Goal: Information Seeking & Learning: Compare options

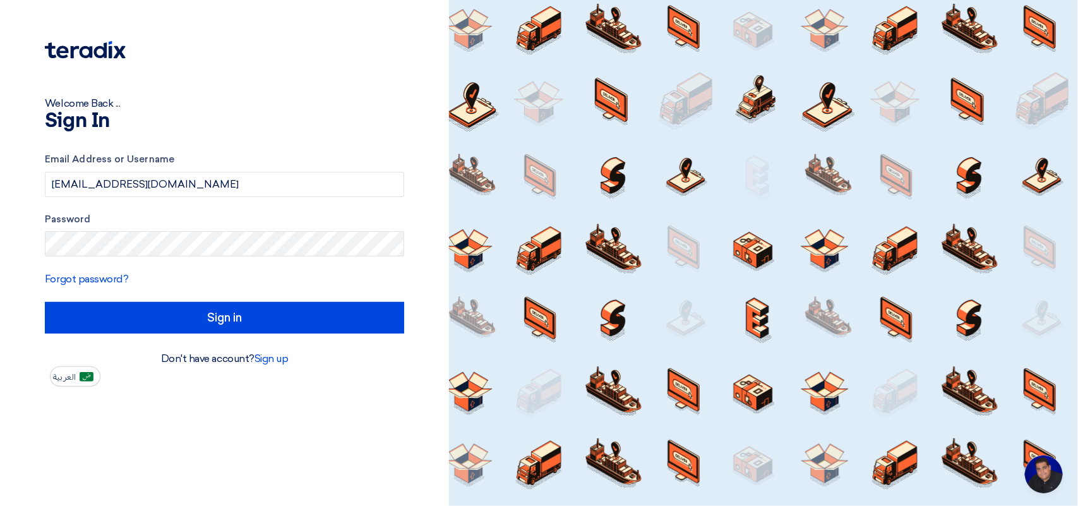
type input "Sign in"
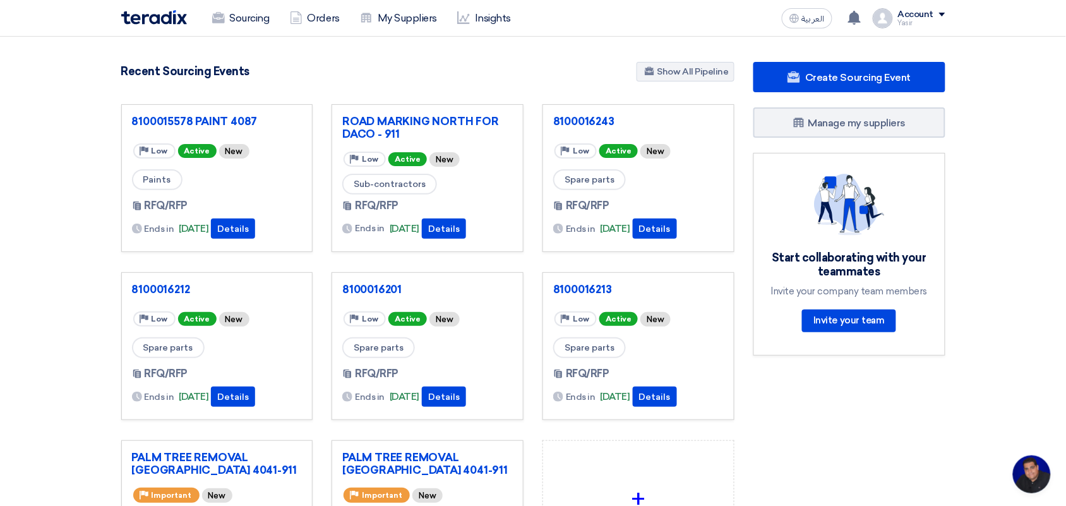
click at [809, 28] on div "العربية ع You have a new offer for '8100016243' request with total price '7590'…" at bounding box center [861, 18] width 169 height 25
click at [809, 21] on span "العربية" at bounding box center [813, 19] width 23 height 9
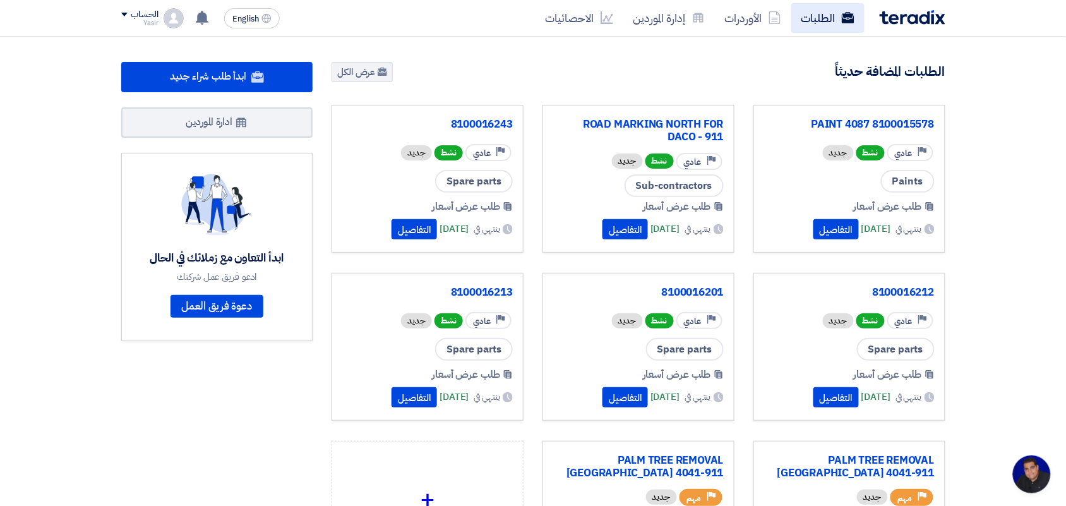
click at [809, 19] on link "الطلبات" at bounding box center [827, 18] width 73 height 30
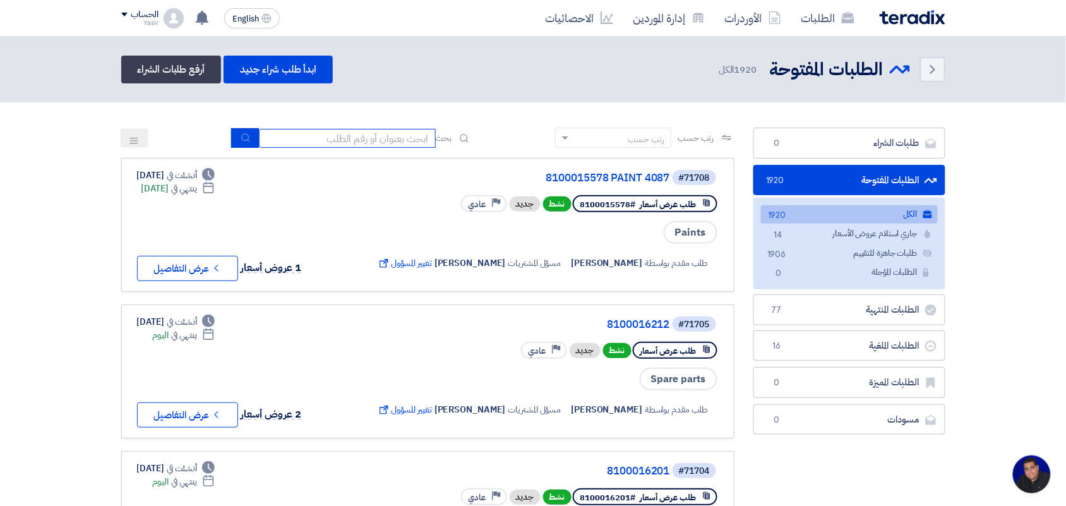
click at [356, 129] on input at bounding box center [347, 138] width 177 height 19
click at [308, 142] on input at bounding box center [347, 138] width 177 height 19
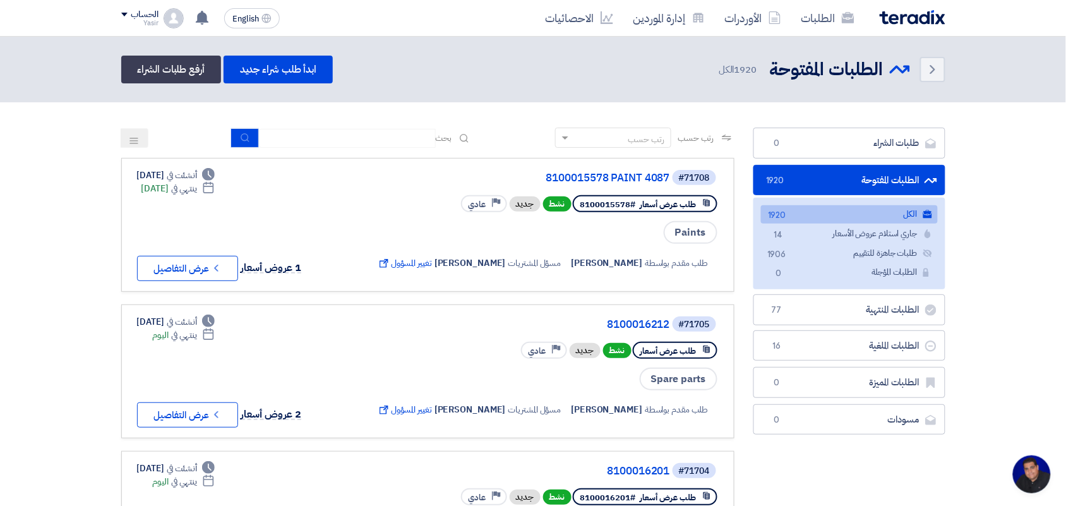
click at [298, 140] on input at bounding box center [347, 138] width 177 height 19
click at [352, 146] on input at bounding box center [347, 138] width 177 height 19
click at [352, 138] on input at bounding box center [347, 138] width 177 height 19
type input "pump"
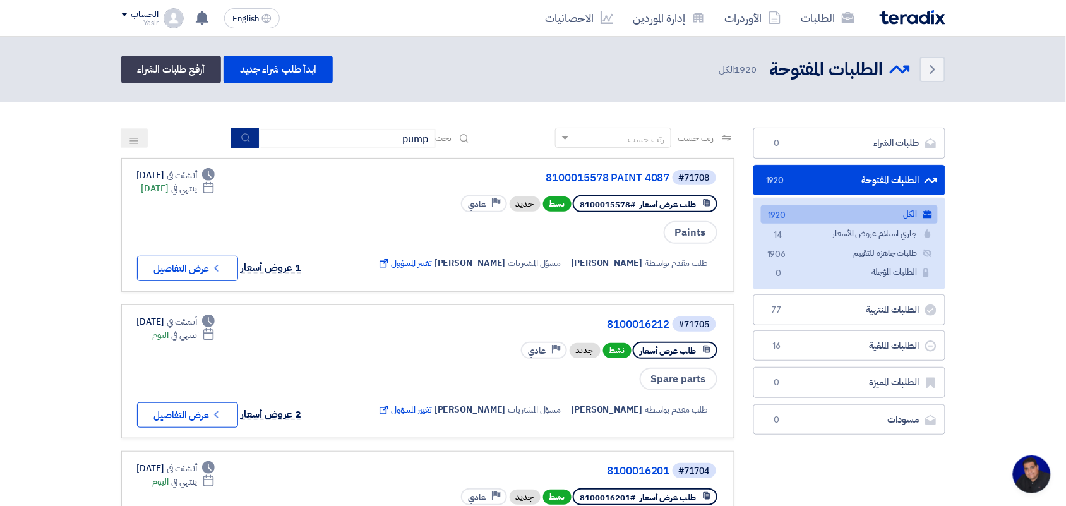
click at [249, 135] on button "submit" at bounding box center [245, 138] width 28 height 20
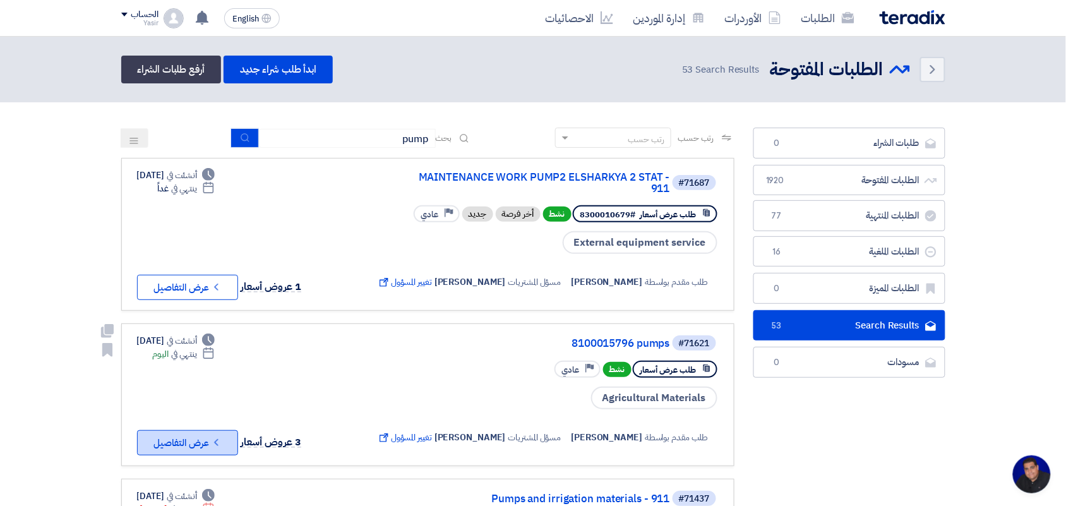
click at [222, 443] on button "Check details عرض التفاصيل" at bounding box center [187, 442] width 101 height 25
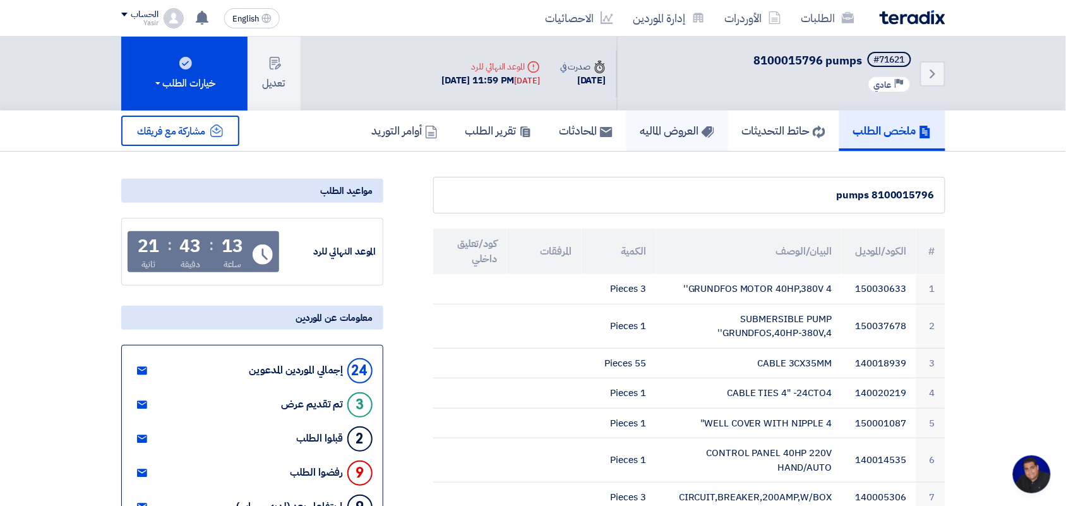
click at [680, 133] on h5 "العروض الماليه" at bounding box center [677, 130] width 74 height 15
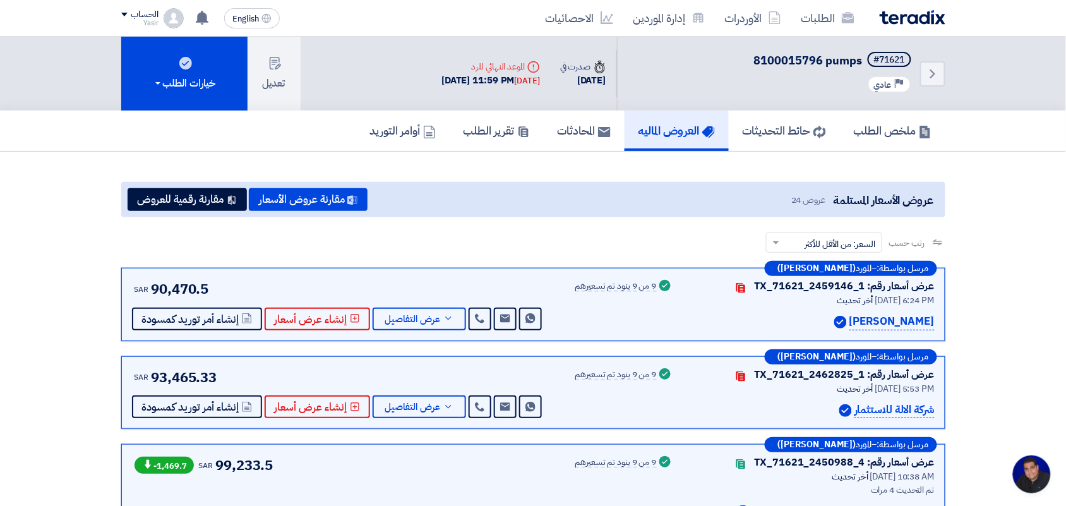
scroll to position [79, 0]
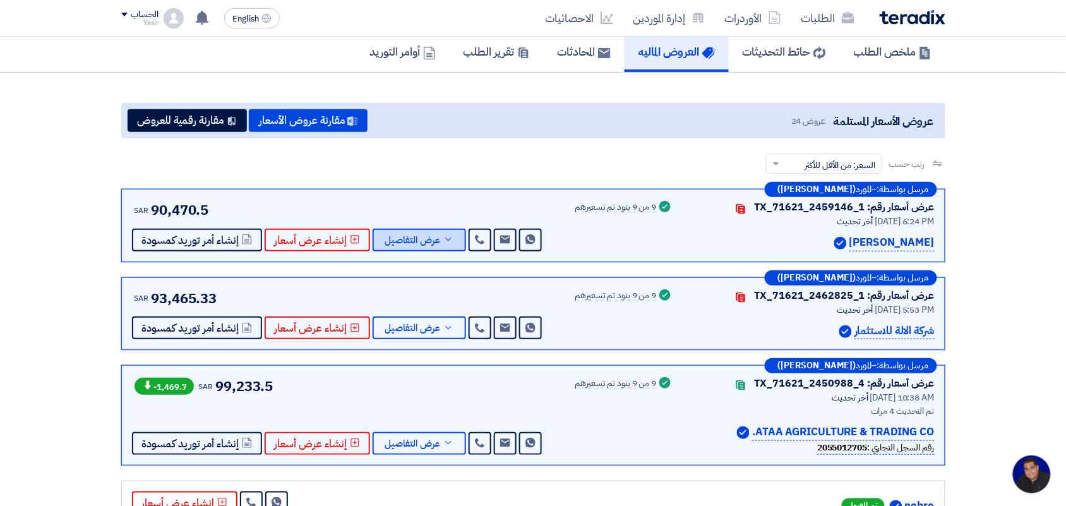
click at [439, 243] on button "عرض التفاصيل" at bounding box center [419, 240] width 93 height 23
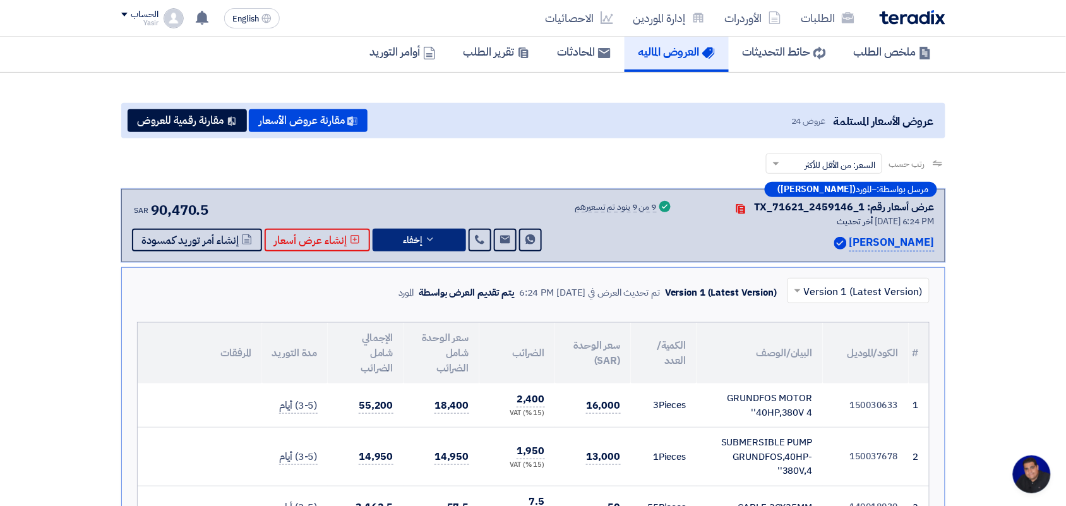
click at [823, 294] on input "text" at bounding box center [865, 291] width 117 height 21
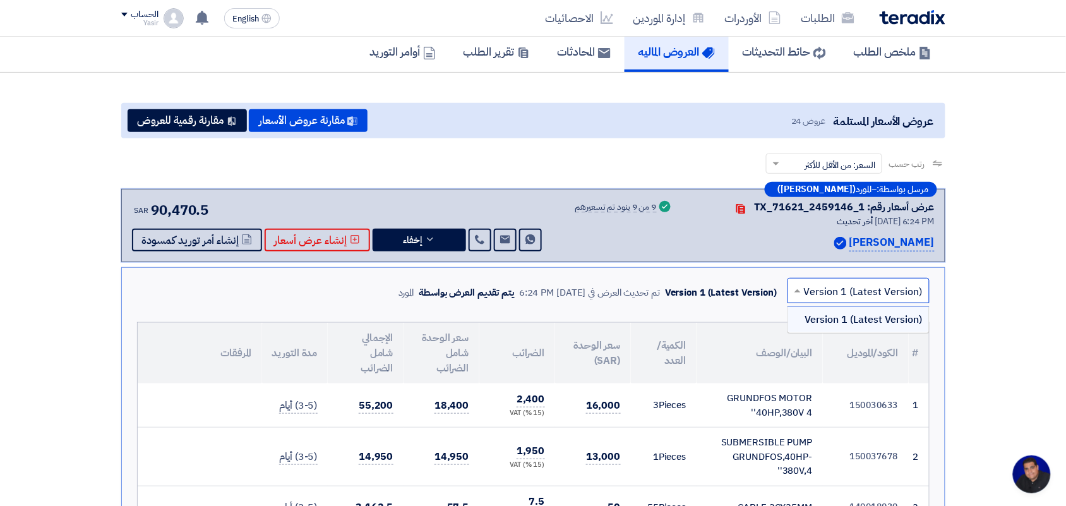
click at [823, 294] on input "text" at bounding box center [865, 291] width 117 height 21
drag, startPoint x: 810, startPoint y: 294, endPoint x: 802, endPoint y: 291, distance: 9.0
click at [810, 294] on input "text" at bounding box center [865, 291] width 117 height 21
click at [791, 287] on span at bounding box center [796, 290] width 16 height 15
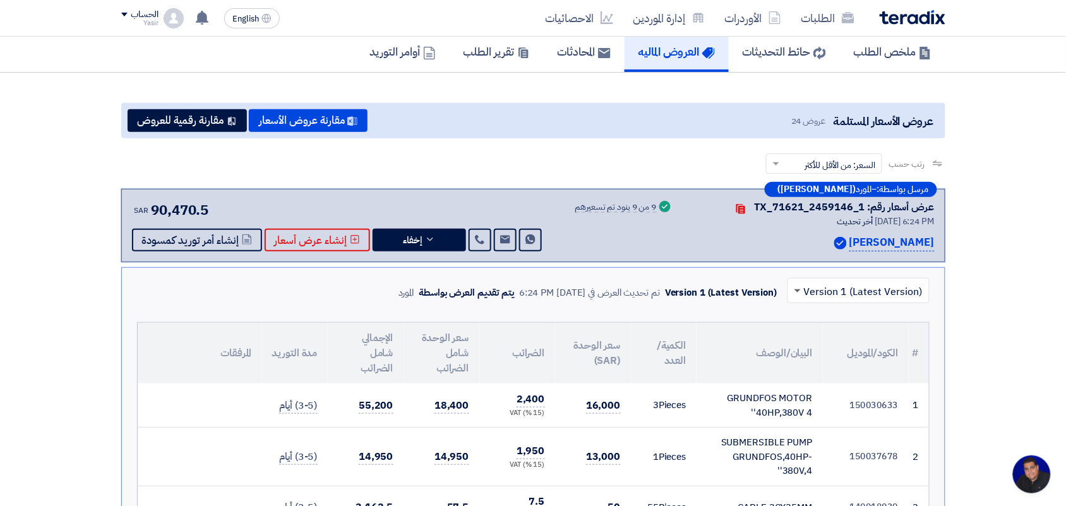
click at [799, 289] on span at bounding box center [798, 291] width 6 height 4
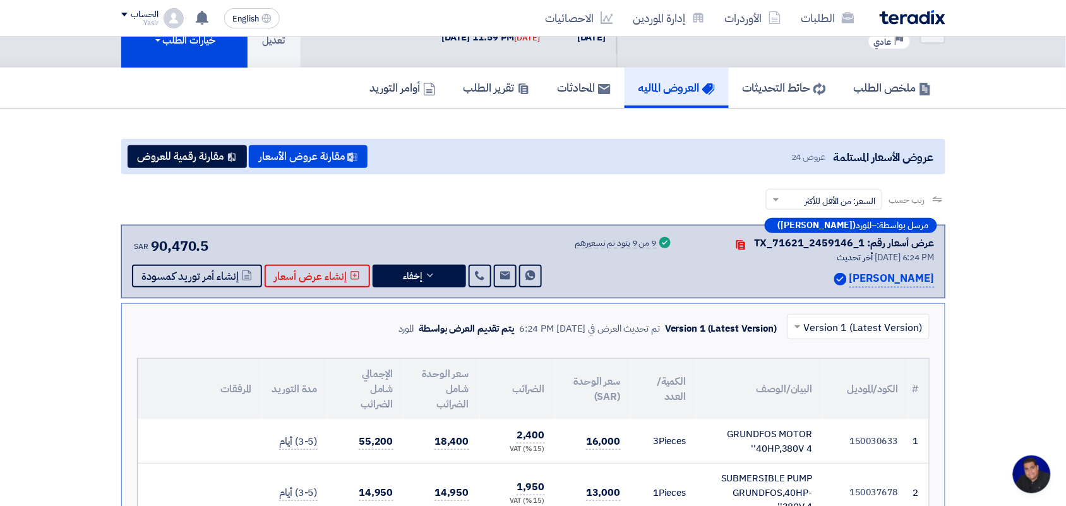
scroll to position [38, 0]
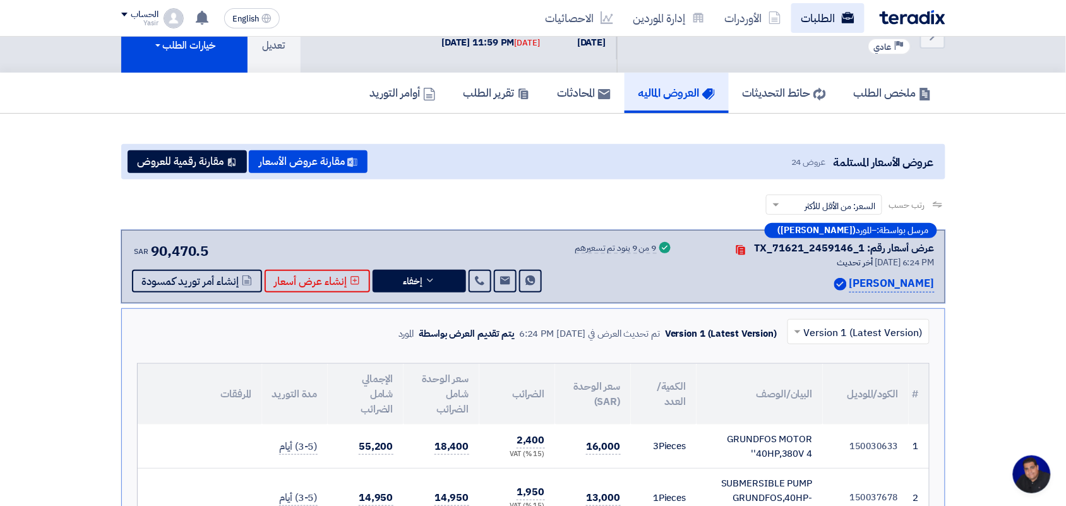
click at [817, 9] on link "الطلبات" at bounding box center [827, 18] width 73 height 30
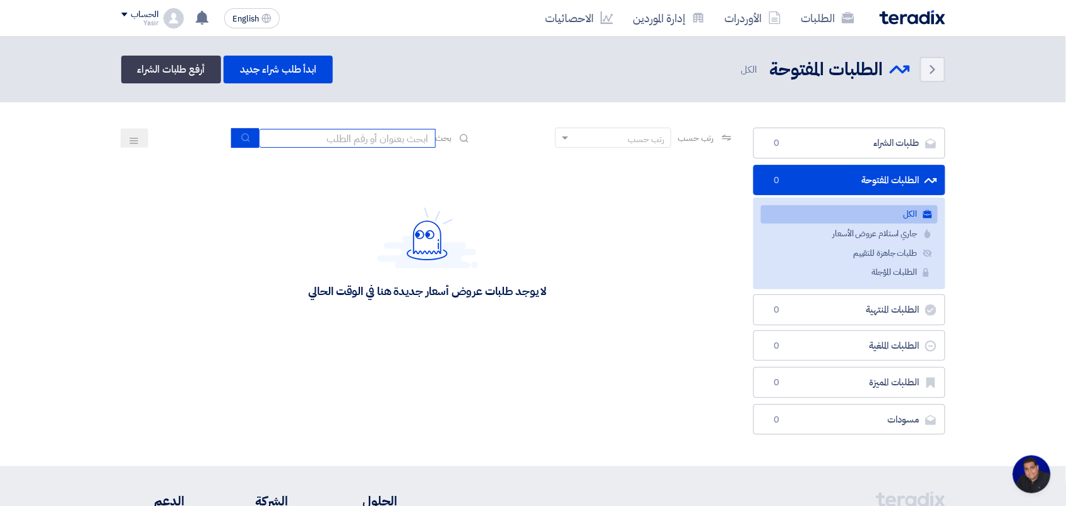
click at [361, 131] on input at bounding box center [347, 138] width 177 height 19
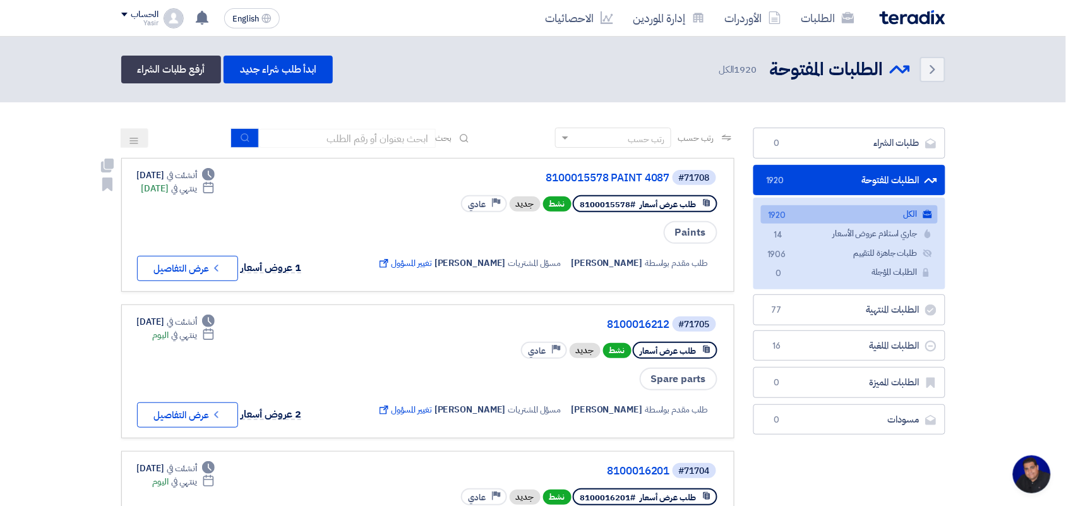
click at [437, 237] on div "Paints" at bounding box center [547, 232] width 344 height 25
click at [184, 261] on button "Check details عرض التفاصيل" at bounding box center [187, 268] width 101 height 25
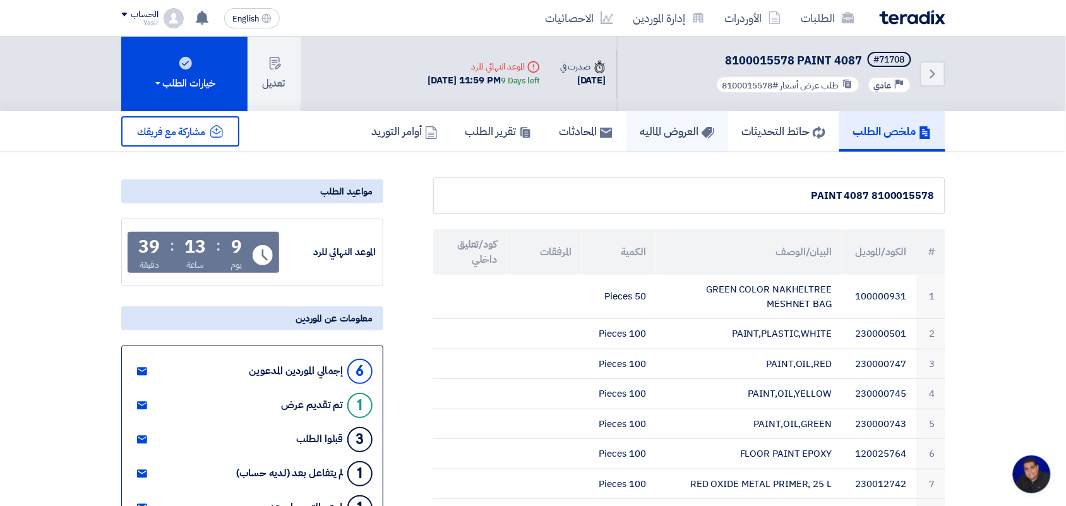
click at [652, 127] on h5 "العروض الماليه" at bounding box center [677, 131] width 74 height 15
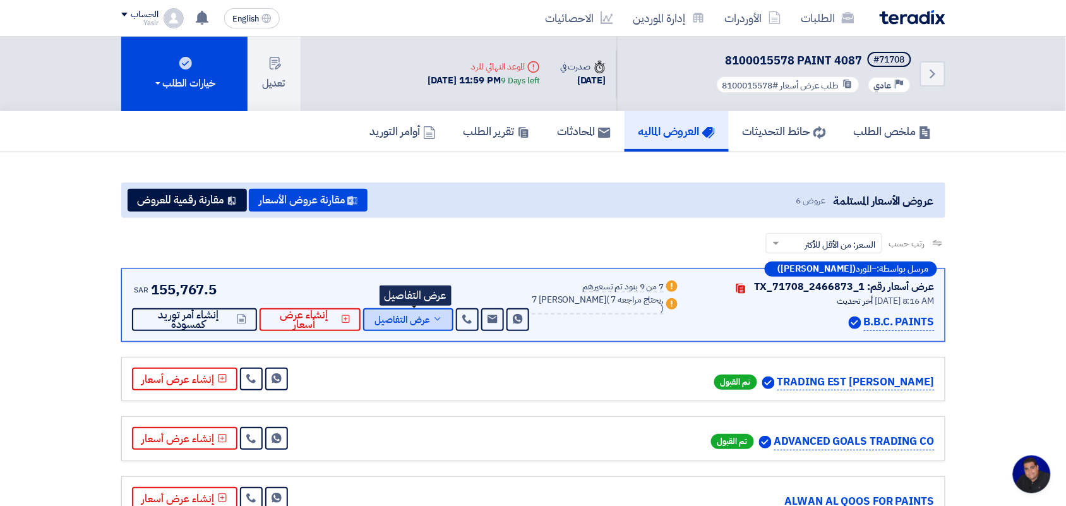
click at [395, 323] on span "عرض التفاصيل" at bounding box center [403, 319] width 56 height 9
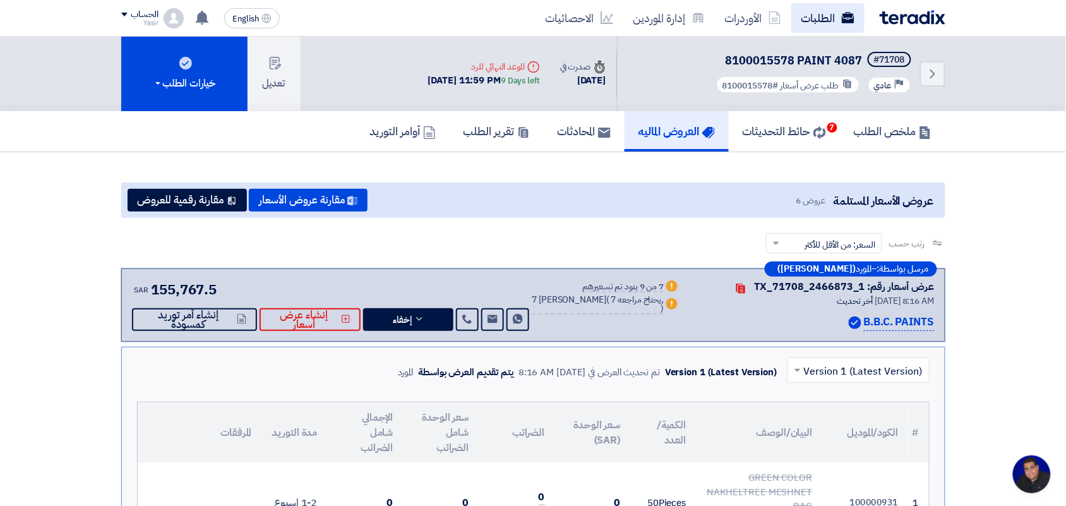
click at [837, 11] on link "الطلبات" at bounding box center [827, 18] width 73 height 30
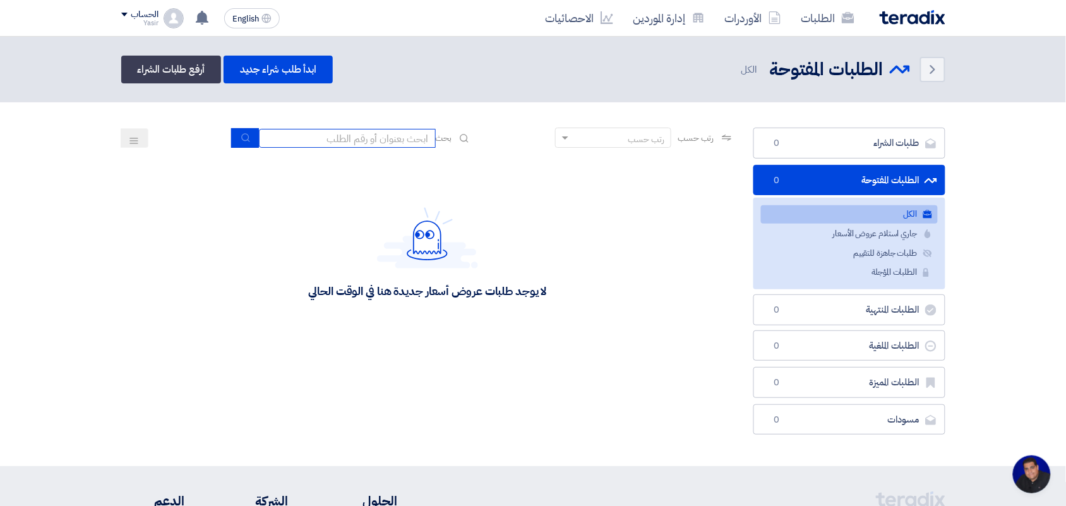
click at [358, 146] on input at bounding box center [347, 138] width 177 height 19
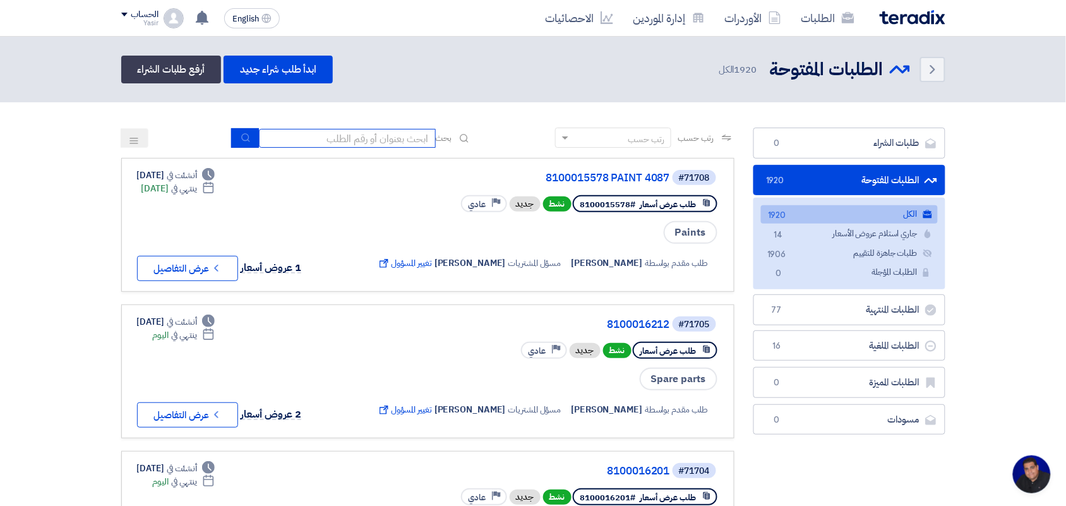
type input "8100015796"
click at [251, 143] on button "submit" at bounding box center [245, 138] width 28 height 20
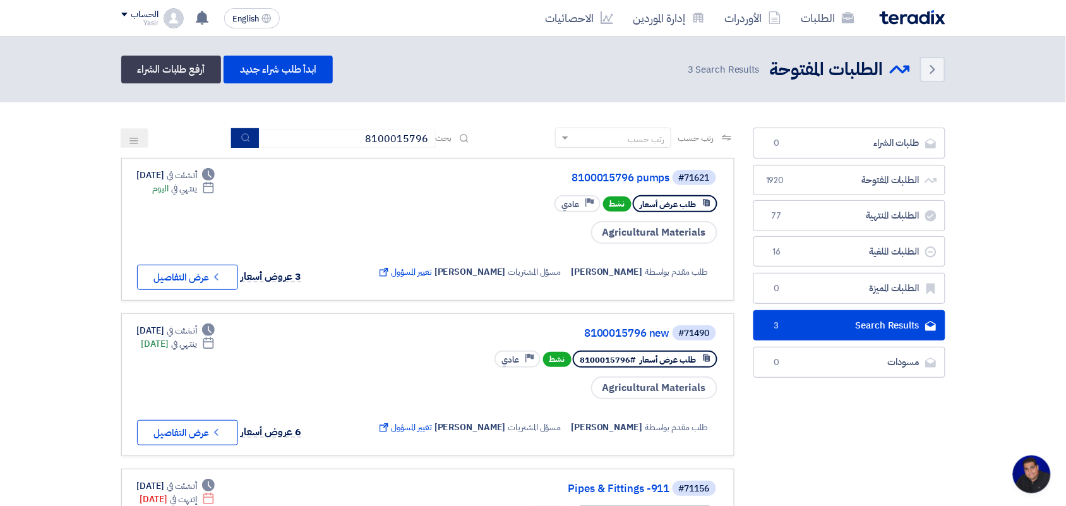
click at [245, 141] on icon "submit" at bounding box center [246, 138] width 10 height 10
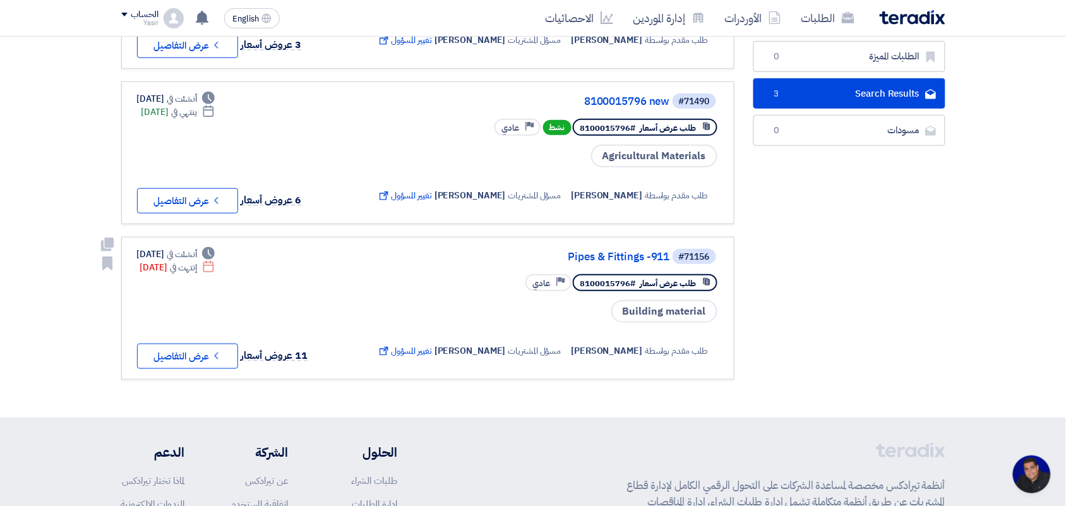
scroll to position [237, 0]
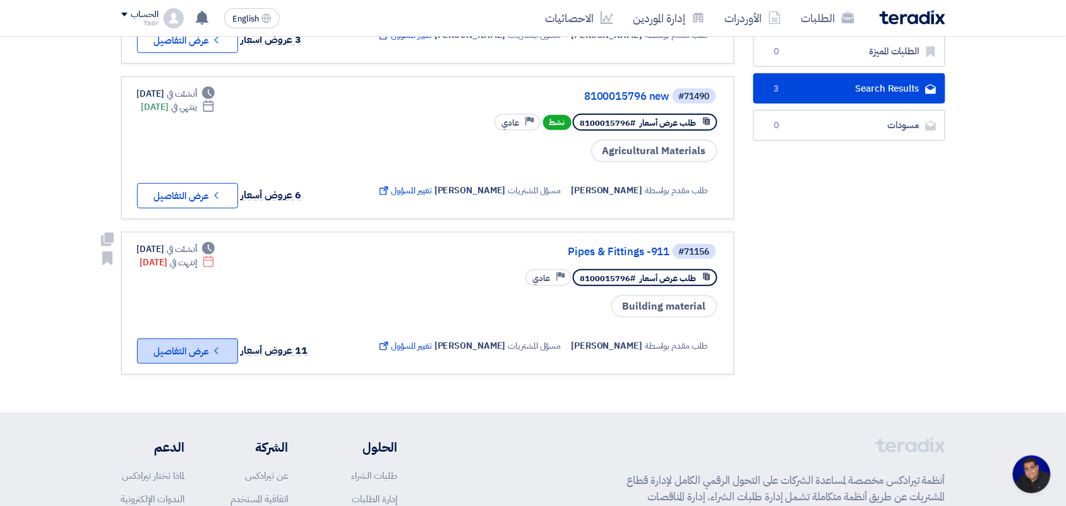
click at [207, 339] on button "Check details عرض التفاصيل" at bounding box center [187, 351] width 101 height 25
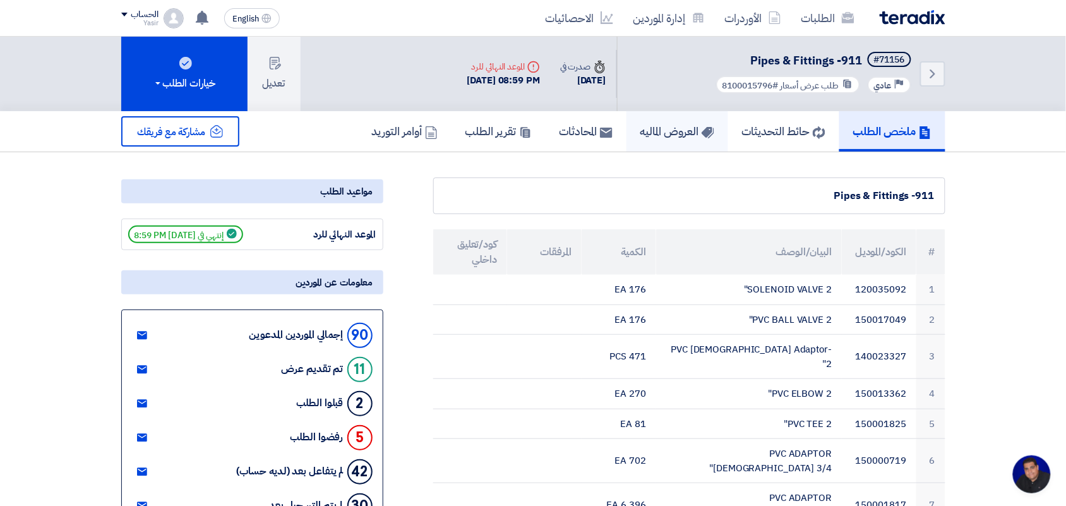
click at [658, 125] on h5 "العروض الماليه" at bounding box center [677, 131] width 74 height 15
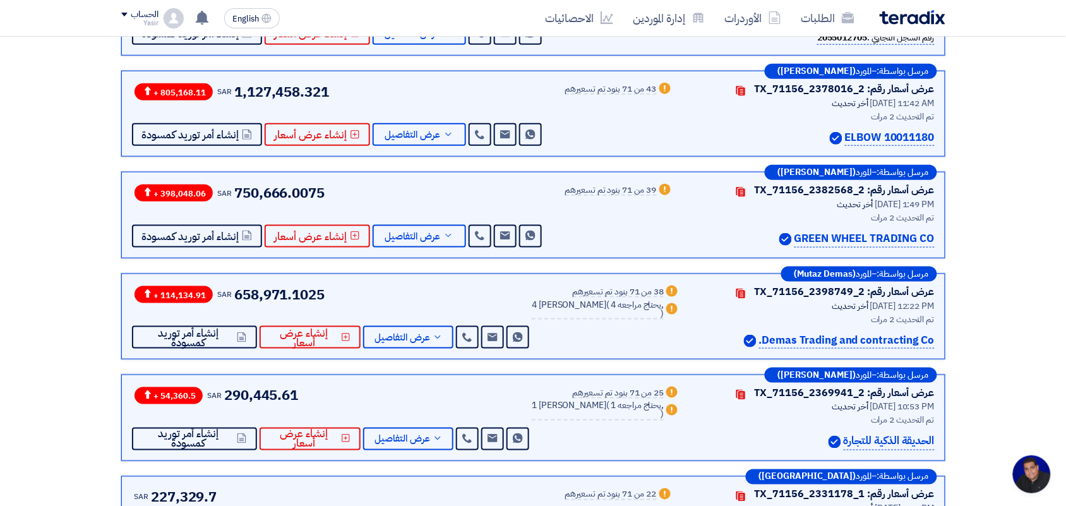
scroll to position [395, 0]
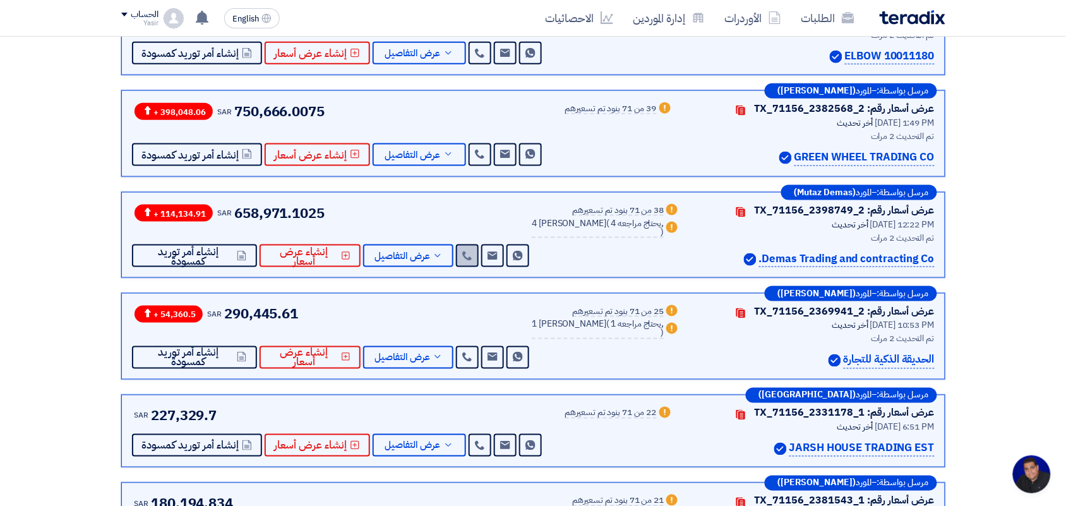
click at [472, 256] on icon at bounding box center [467, 256] width 10 height 10
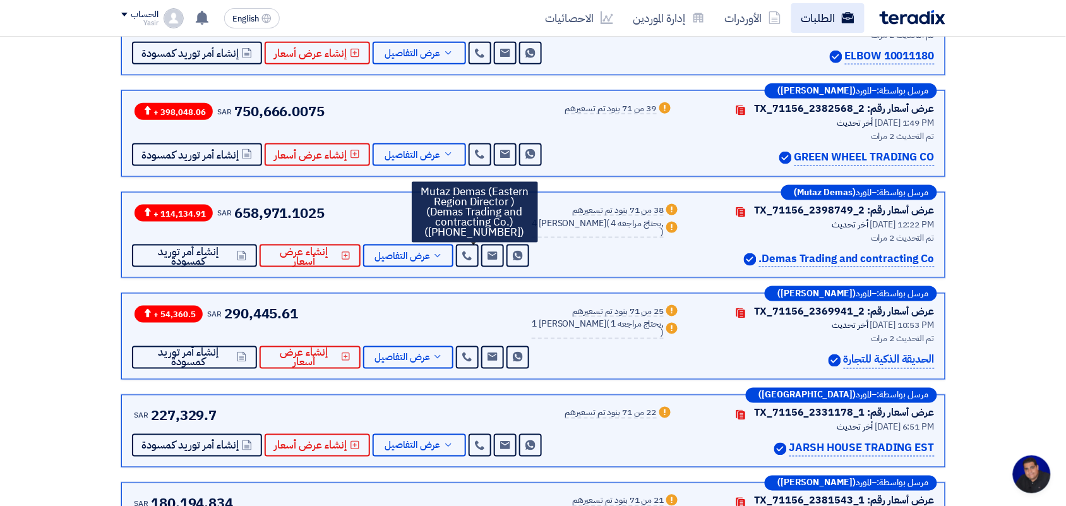
click at [818, 18] on link "الطلبات" at bounding box center [827, 18] width 73 height 30
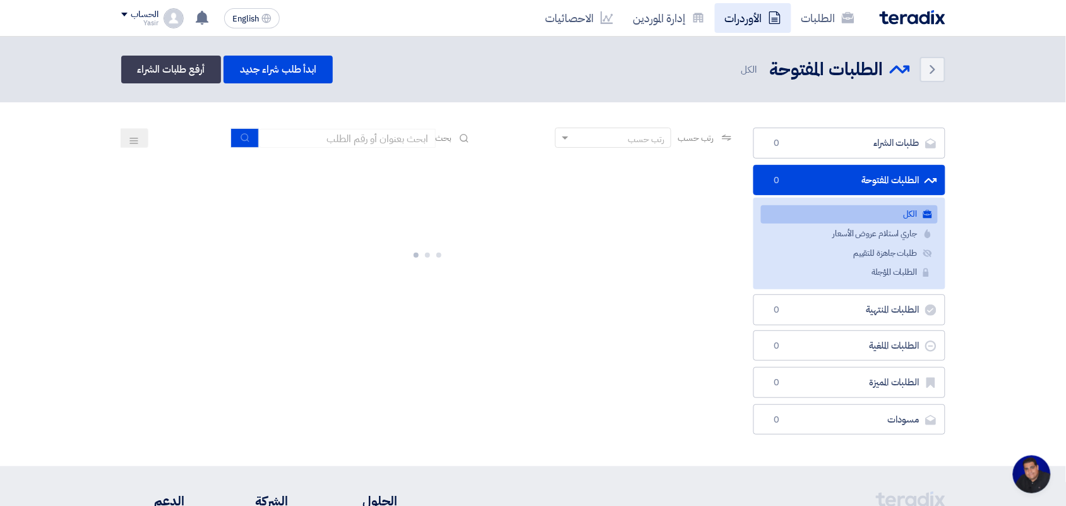
click at [735, 11] on link "الأوردرات" at bounding box center [753, 18] width 76 height 30
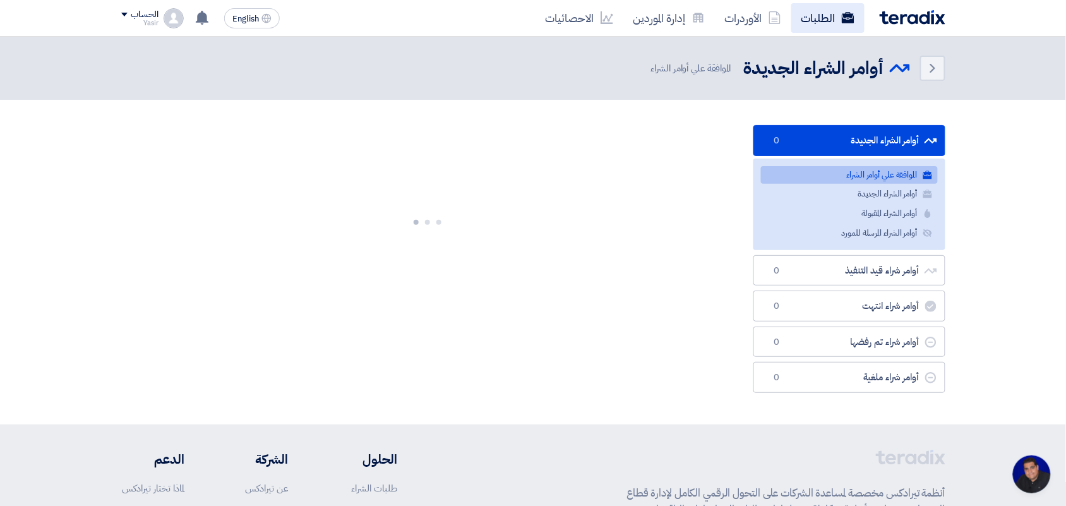
click at [819, 10] on link "الطلبات" at bounding box center [827, 18] width 73 height 30
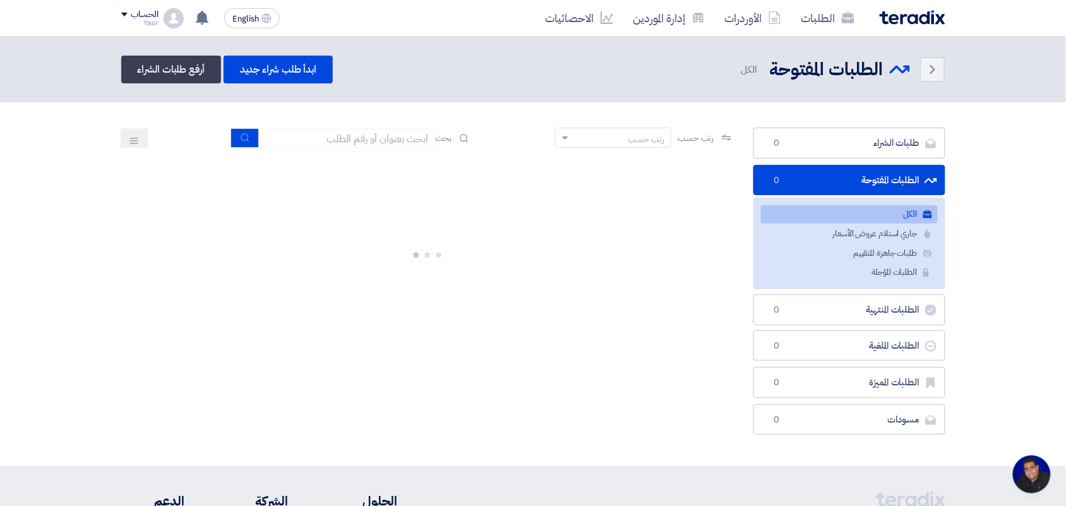
click at [15, 128] on section "طلبات الشراء طلبات الشراء 0 الطلبات المفتوحة الطلبات المفتوحة 0 الكل الكل جاري …" at bounding box center [533, 284] width 1066 height 364
click at [842, 11] on icon at bounding box center [848, 17] width 13 height 13
click at [747, 22] on link "الأوردرات" at bounding box center [753, 18] width 76 height 30
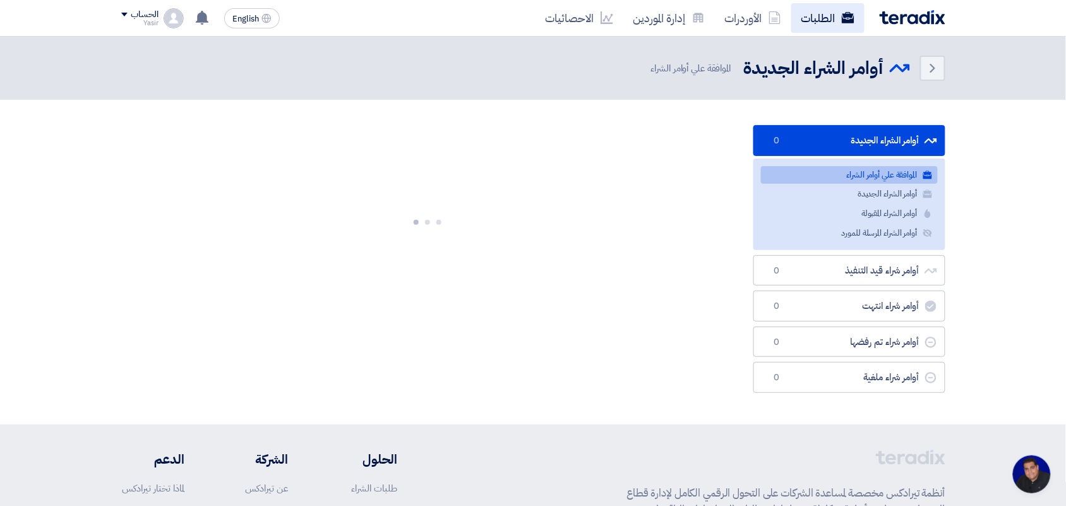
click at [819, 28] on link "الطلبات" at bounding box center [827, 18] width 73 height 30
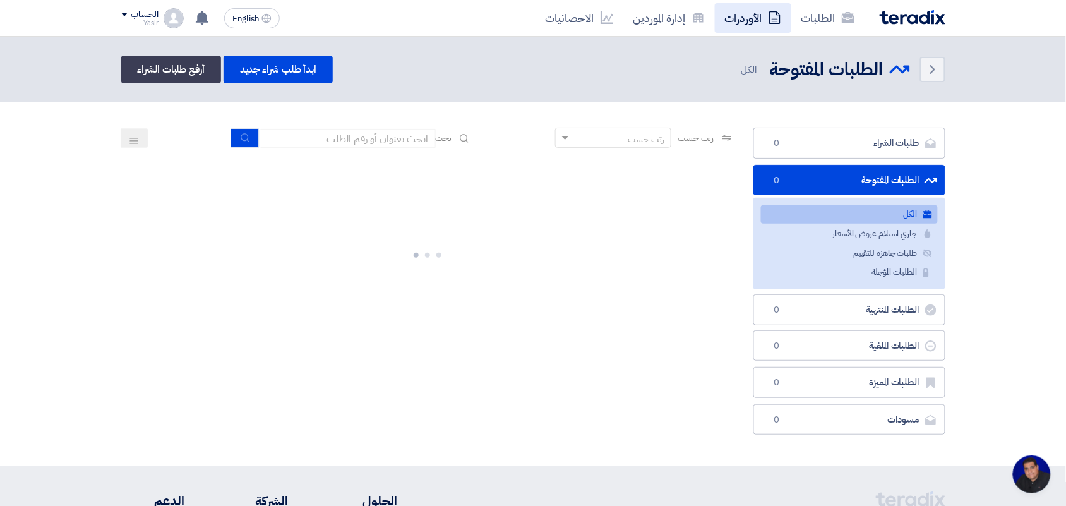
click at [759, 19] on link "الأوردرات" at bounding box center [753, 18] width 76 height 30
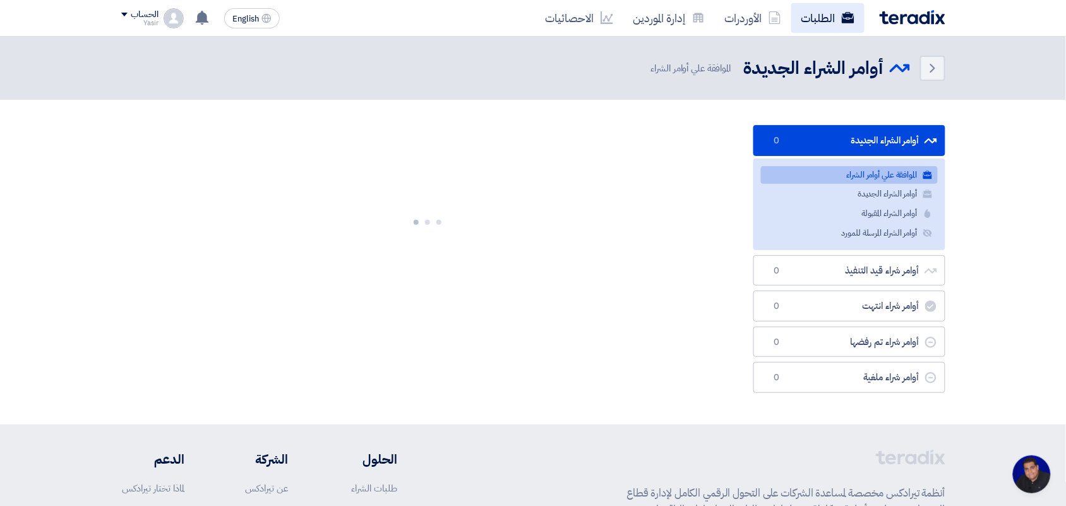
click at [837, 28] on link "الطلبات" at bounding box center [827, 18] width 73 height 30
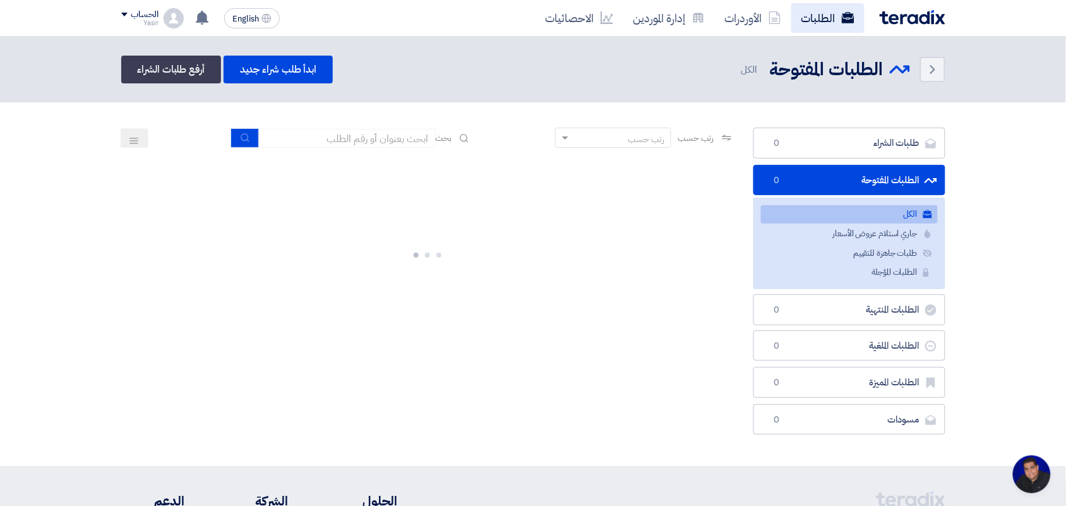
click at [823, 22] on link "الطلبات" at bounding box center [827, 18] width 73 height 30
click at [768, 13] on link "الأوردرات" at bounding box center [753, 18] width 76 height 30
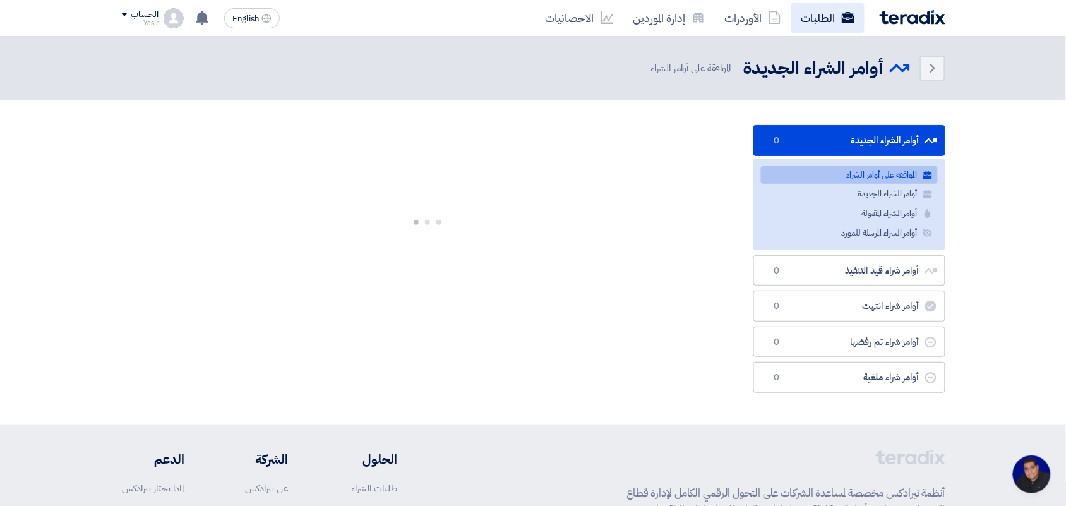
click at [807, 15] on link "الطلبات" at bounding box center [827, 18] width 73 height 30
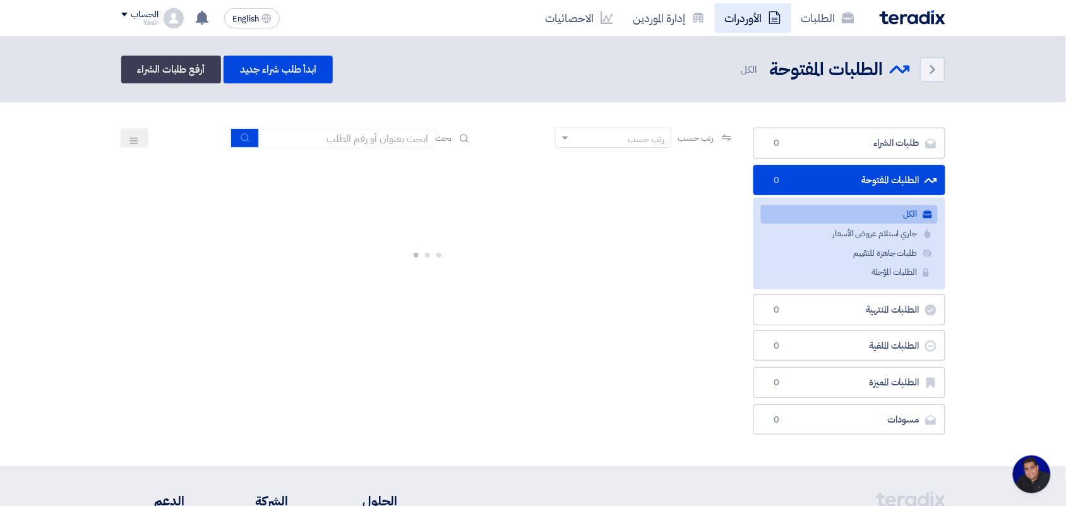
click at [755, 20] on link "الأوردرات" at bounding box center [753, 18] width 76 height 30
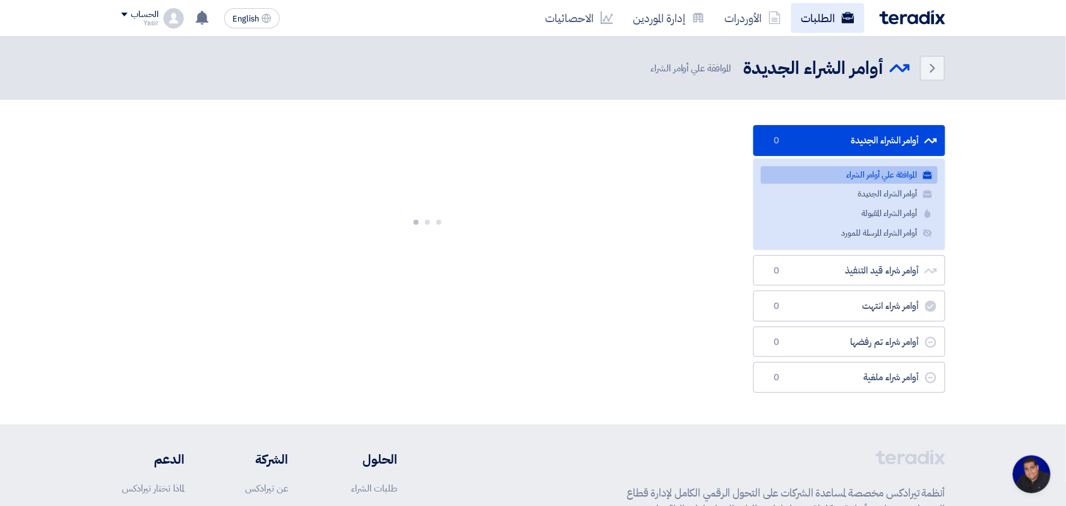
click at [827, 11] on link "الطلبات" at bounding box center [827, 18] width 73 height 30
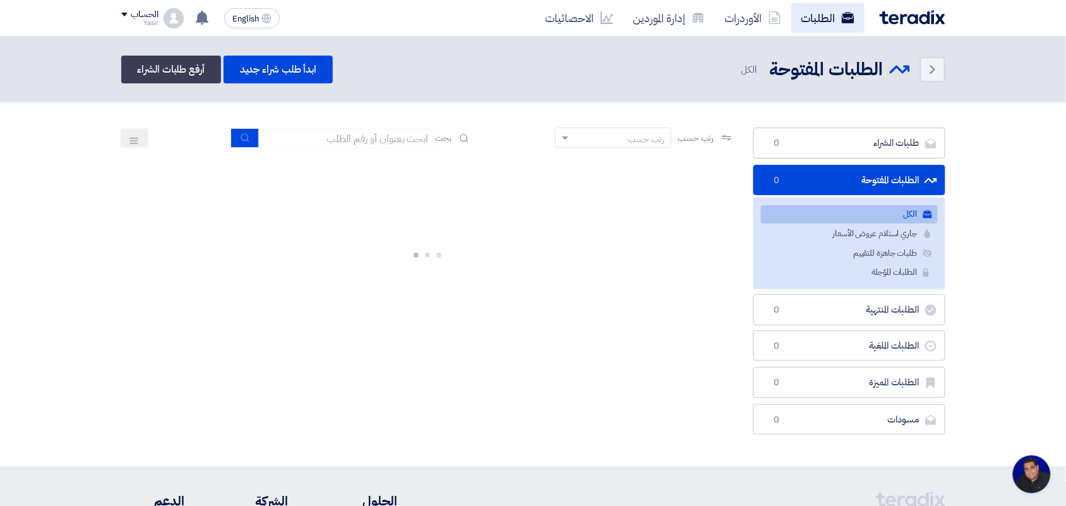
click at [837, 30] on link "الطلبات" at bounding box center [827, 18] width 73 height 30
click at [829, 17] on link "الطلبات" at bounding box center [827, 18] width 73 height 30
drag, startPoint x: 759, startPoint y: 1, endPoint x: 766, endPoint y: 4, distance: 7.9
click at [759, 1] on div "الطلبات الأوردرات إدارة الموردين الاحصائيات English EN لقد استلمت عرض سعر بقيمه…" at bounding box center [533, 18] width 843 height 36
click at [800, 10] on link "الطلبات" at bounding box center [827, 18] width 73 height 30
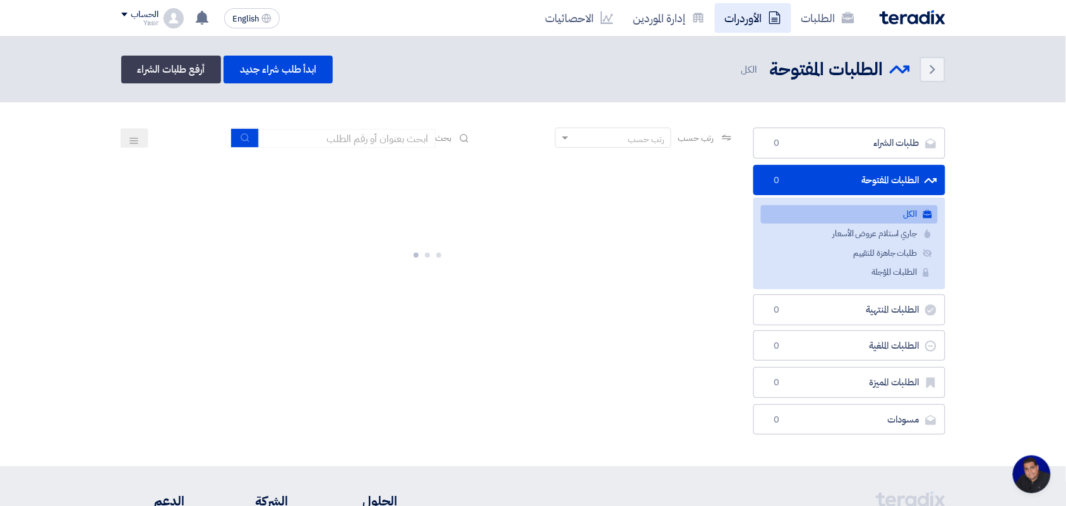
click at [746, 9] on link "الأوردرات" at bounding box center [753, 18] width 76 height 30
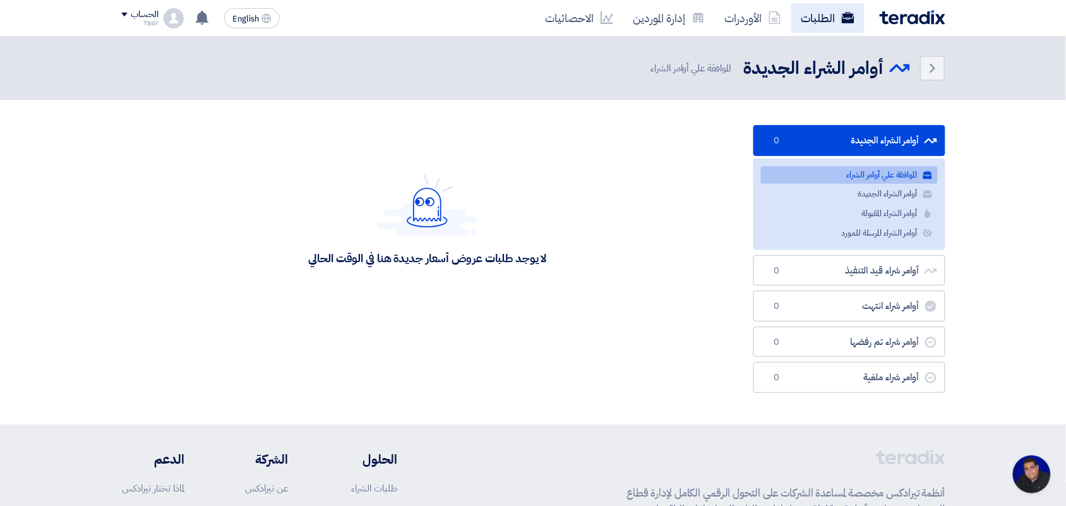
click at [797, 21] on link "الطلبات" at bounding box center [827, 18] width 73 height 30
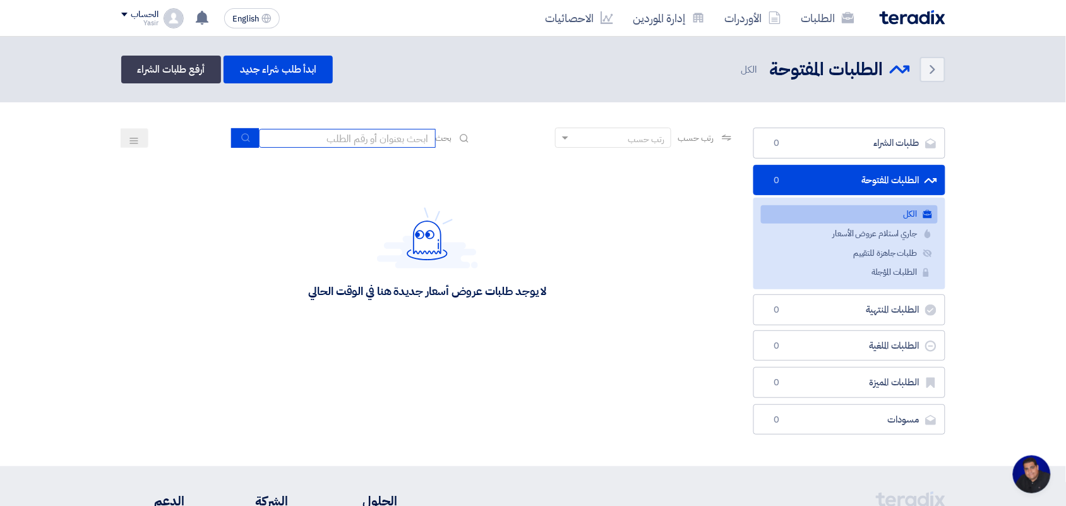
click at [387, 140] on input at bounding box center [347, 138] width 177 height 19
type input "8100015796"
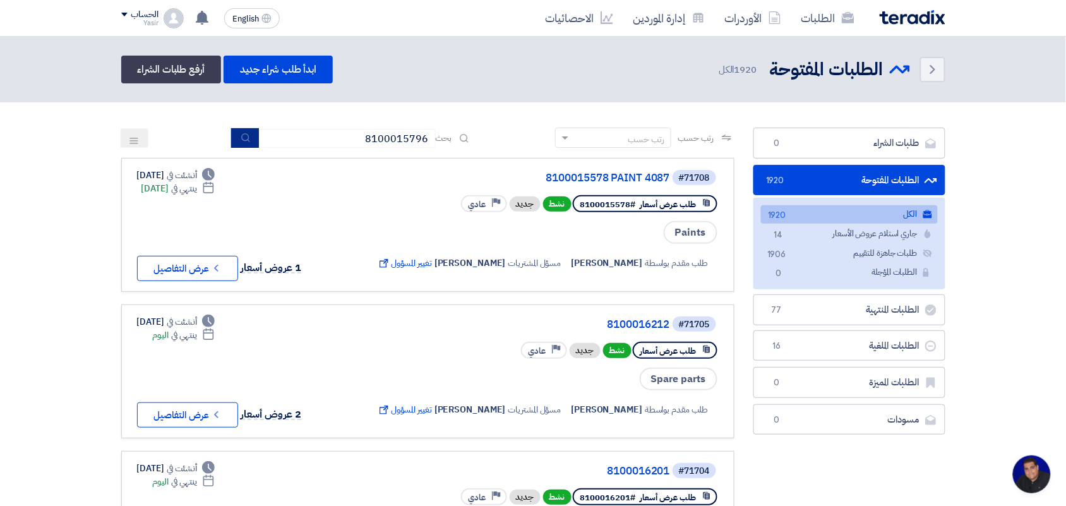
click at [241, 133] on icon "submit" at bounding box center [246, 138] width 10 height 10
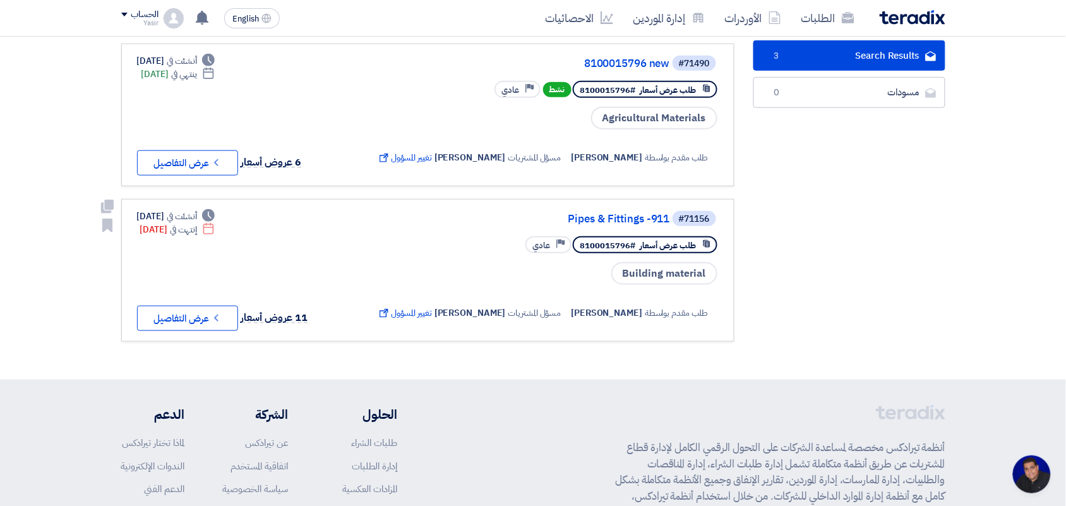
scroll to position [316, 0]
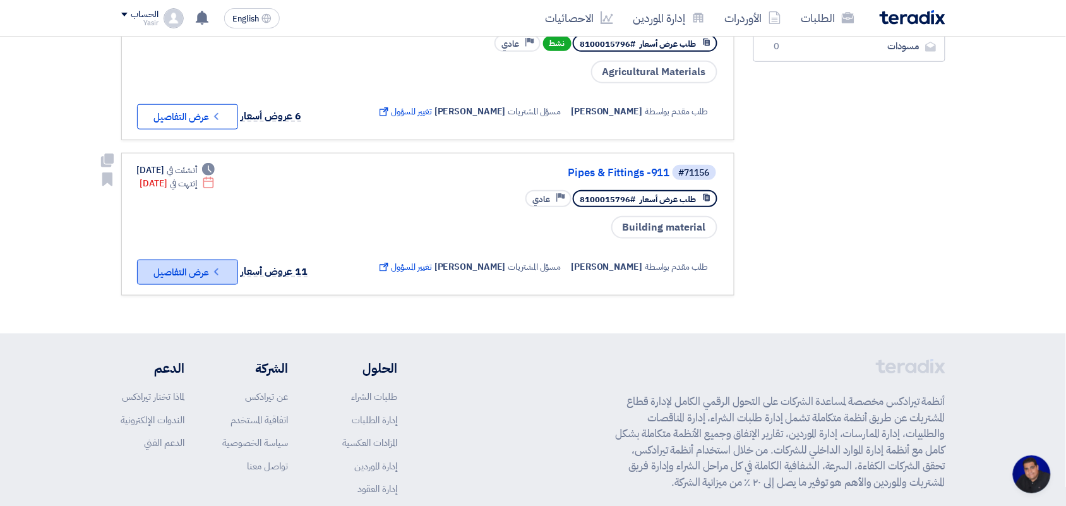
click at [191, 263] on button "Check details عرض التفاصيل" at bounding box center [187, 272] width 101 height 25
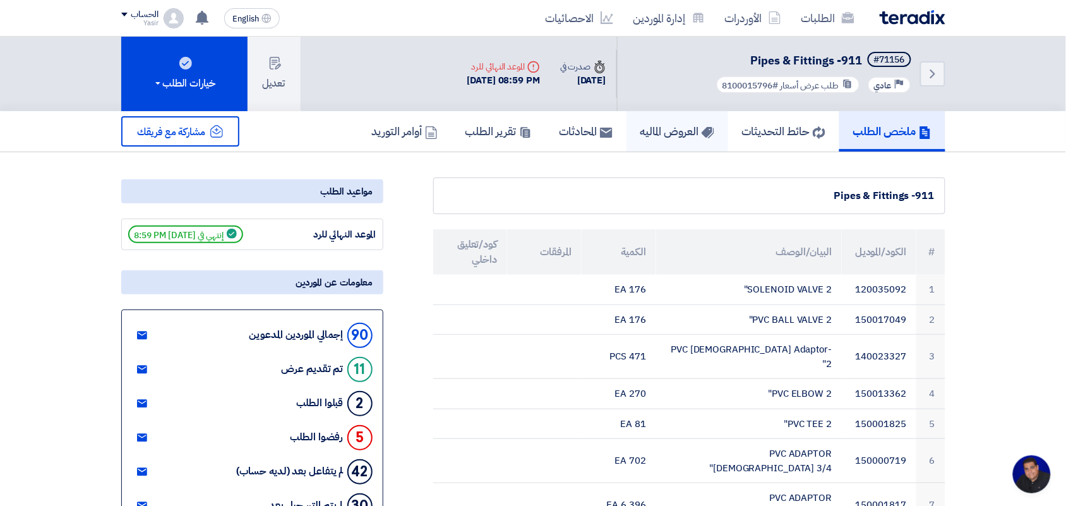
click at [674, 118] on link "العروض الماليه" at bounding box center [678, 131] width 102 height 40
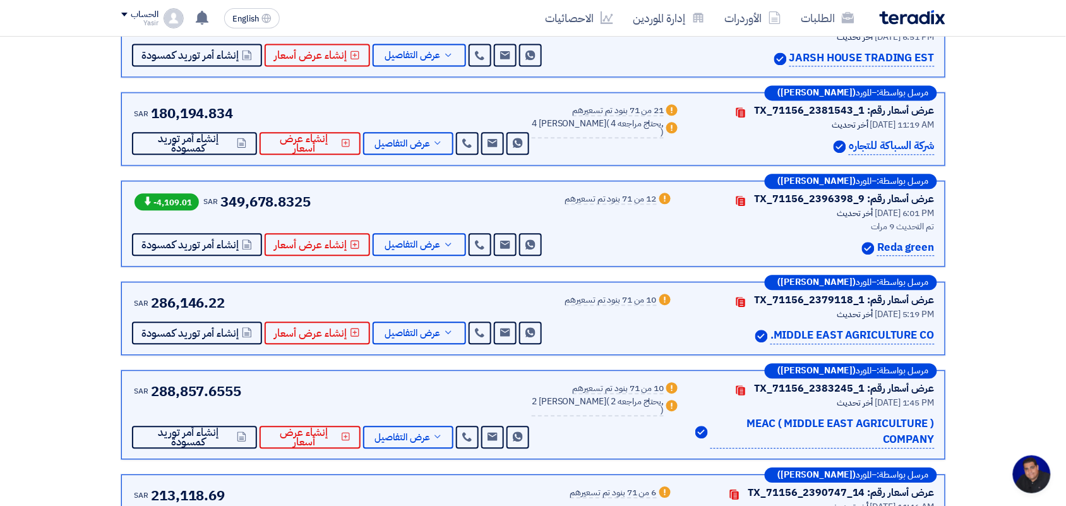
scroll to position [789, 0]
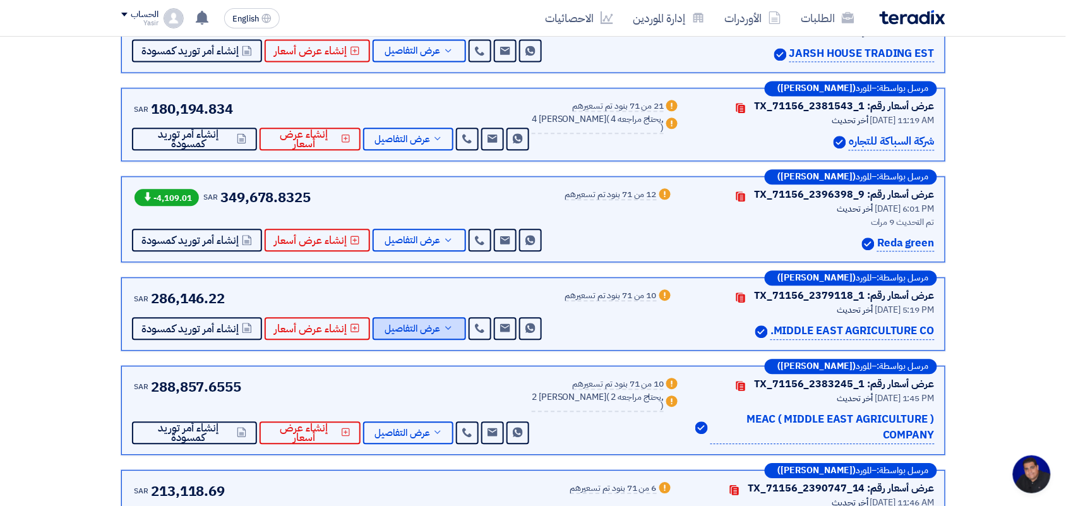
click at [414, 327] on span "عرض التفاصيل" at bounding box center [413, 328] width 56 height 9
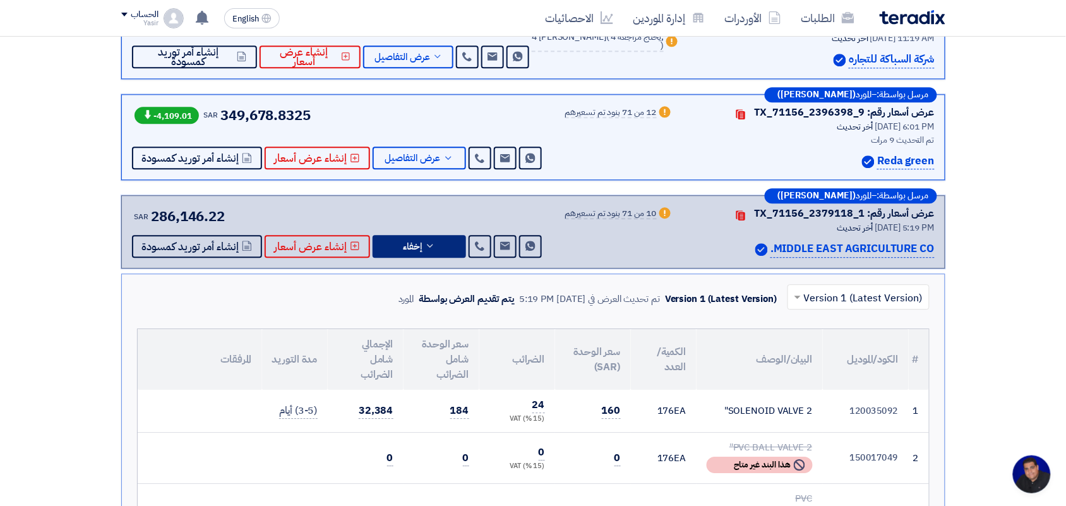
scroll to position [868, 0]
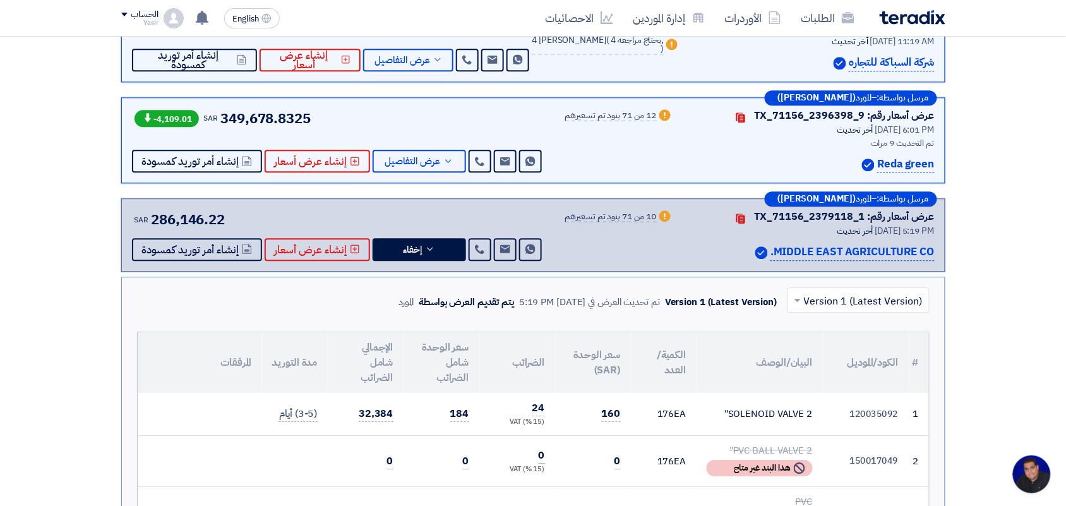
click at [808, 256] on p "MIDDLE EAST AGRICULTURE CO." at bounding box center [853, 252] width 164 height 17
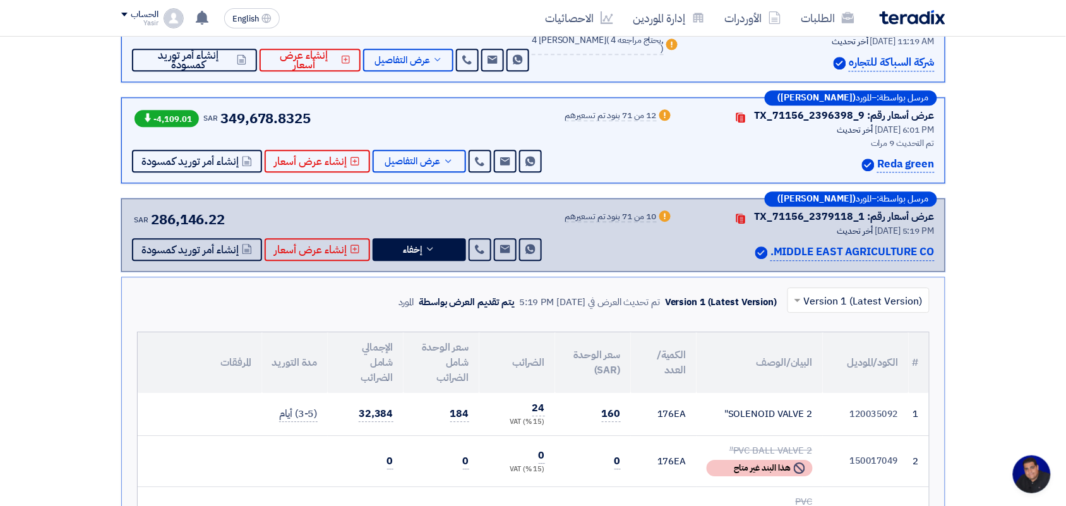
click at [807, 256] on p "MIDDLE EAST AGRICULTURE CO." at bounding box center [853, 252] width 164 height 17
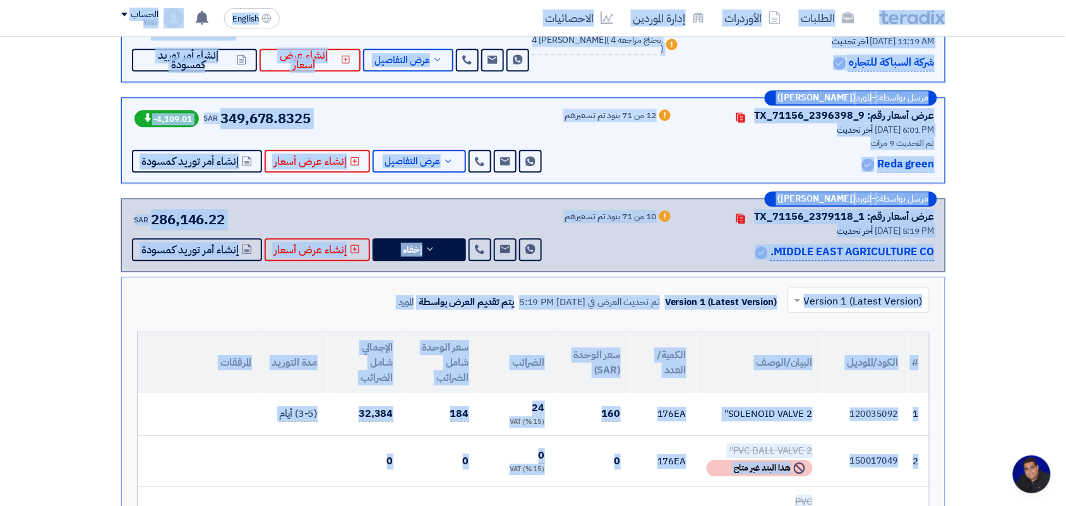
click at [698, 231] on div "أخر تحديث [DATE] 5:19 PM" at bounding box center [811, 230] width 246 height 13
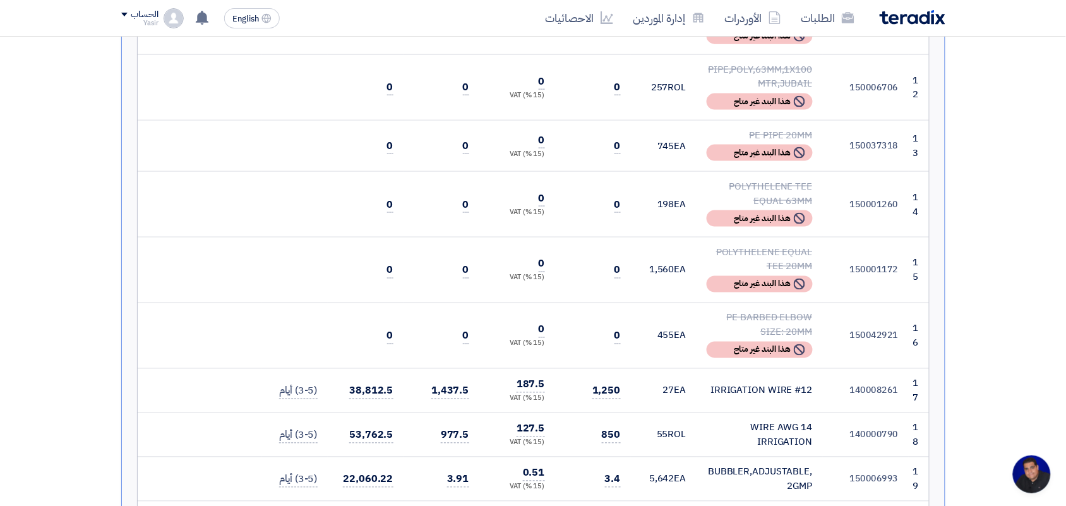
scroll to position [1974, 0]
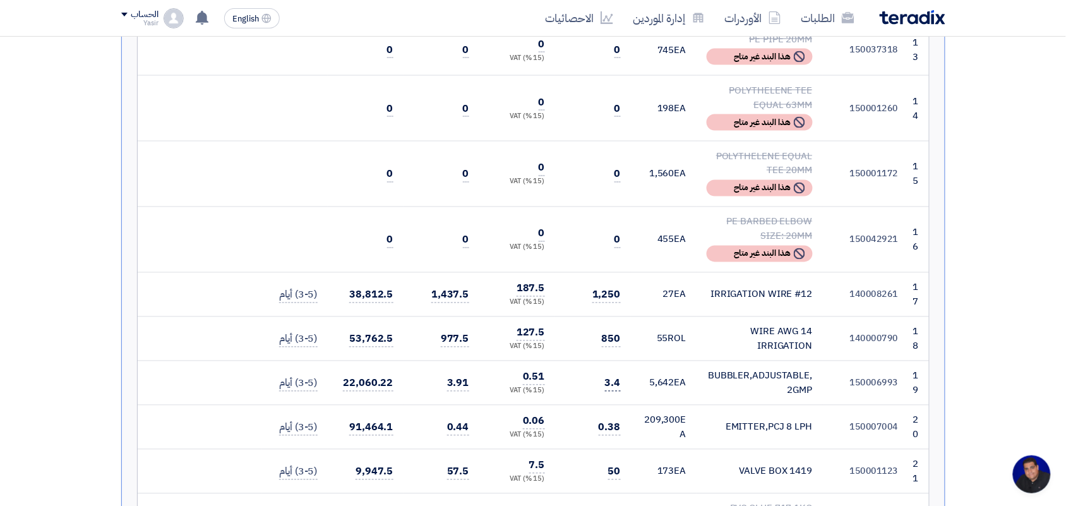
click at [730, 369] on div "BUBBLER,ADJUSTABLE,2GMP" at bounding box center [760, 383] width 106 height 28
click at [711, 369] on div "BUBBLER,ADJUSTABLE,2GMP" at bounding box center [760, 383] width 106 height 28
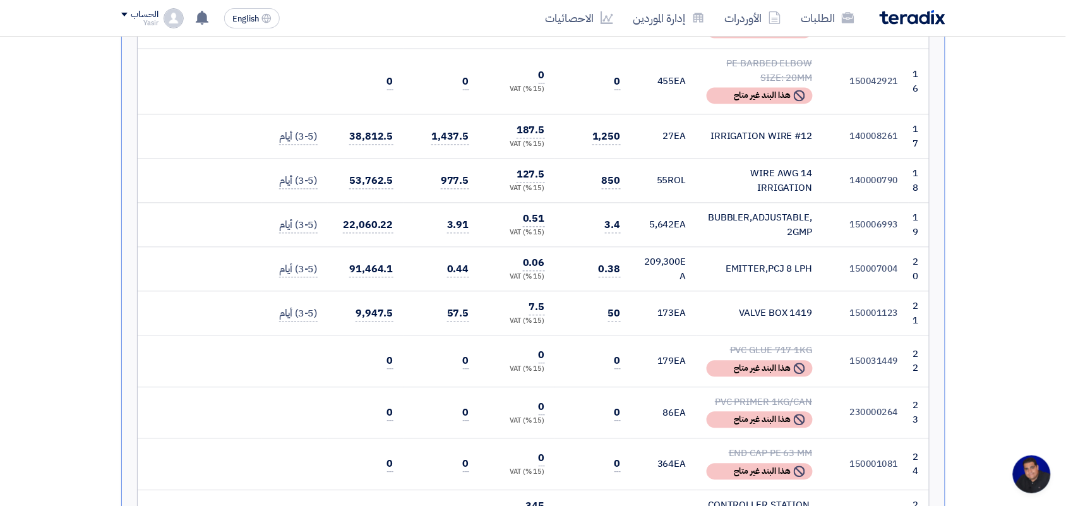
scroll to position [2053, 0]
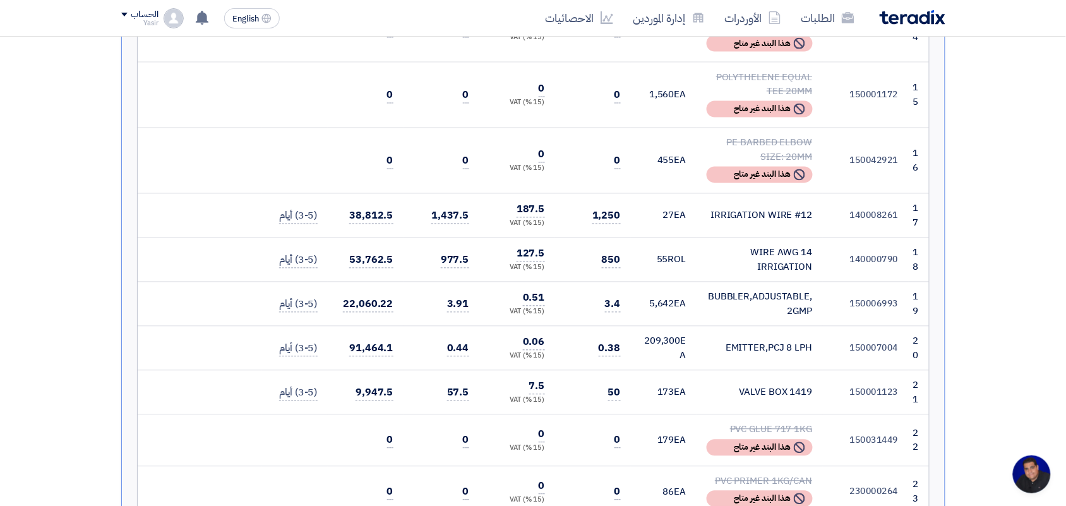
click at [765, 385] on div "VALVE BOX 1419" at bounding box center [760, 392] width 106 height 15
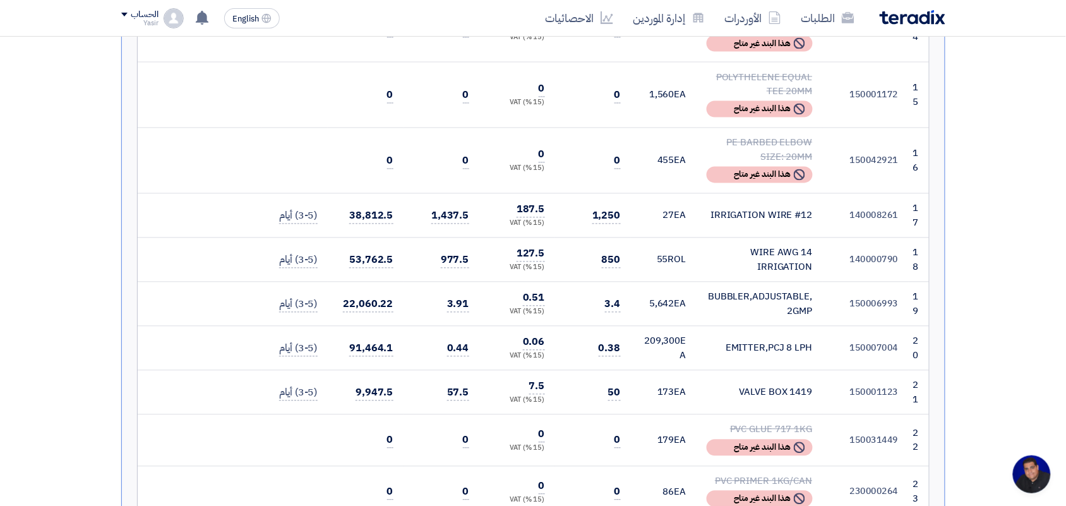
click at [765, 385] on div "VALVE BOX 1419" at bounding box center [760, 392] width 106 height 15
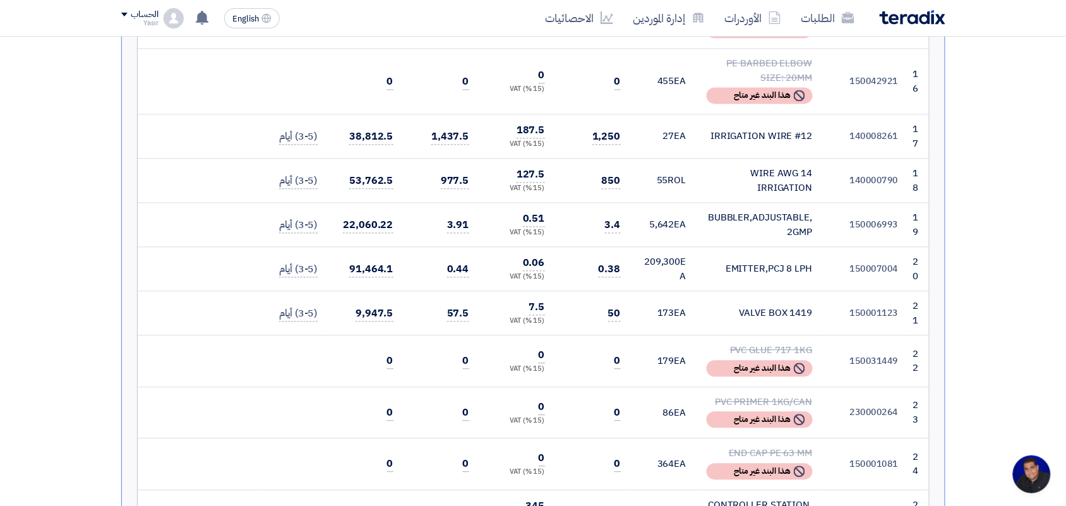
scroll to position [2211, 0]
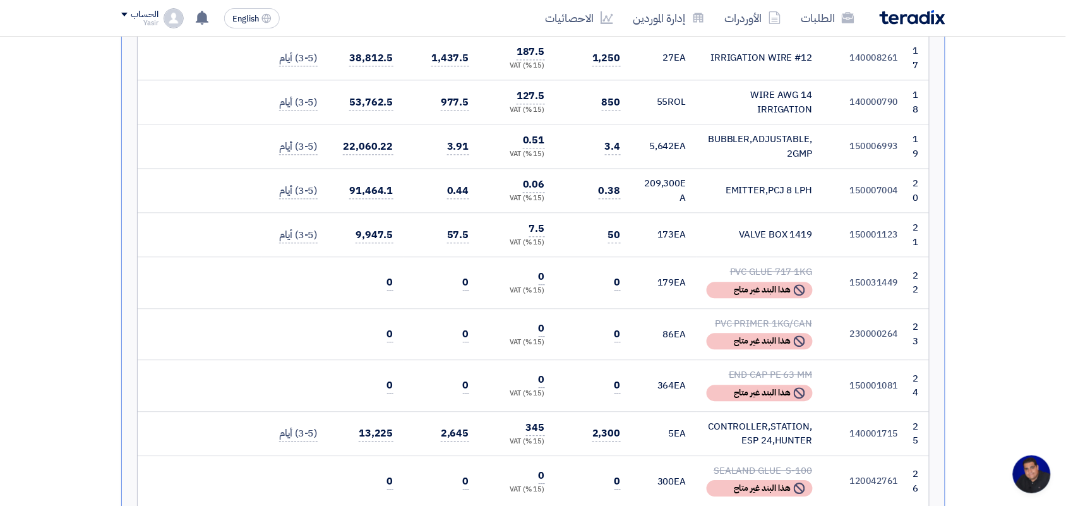
click at [736, 419] on div "CONTROLLER,STATION,ESP 24,HUNTER" at bounding box center [760, 433] width 106 height 28
click at [733, 419] on div "CONTROLLER,STATION,ESP 24,HUNTER" at bounding box center [760, 433] width 106 height 28
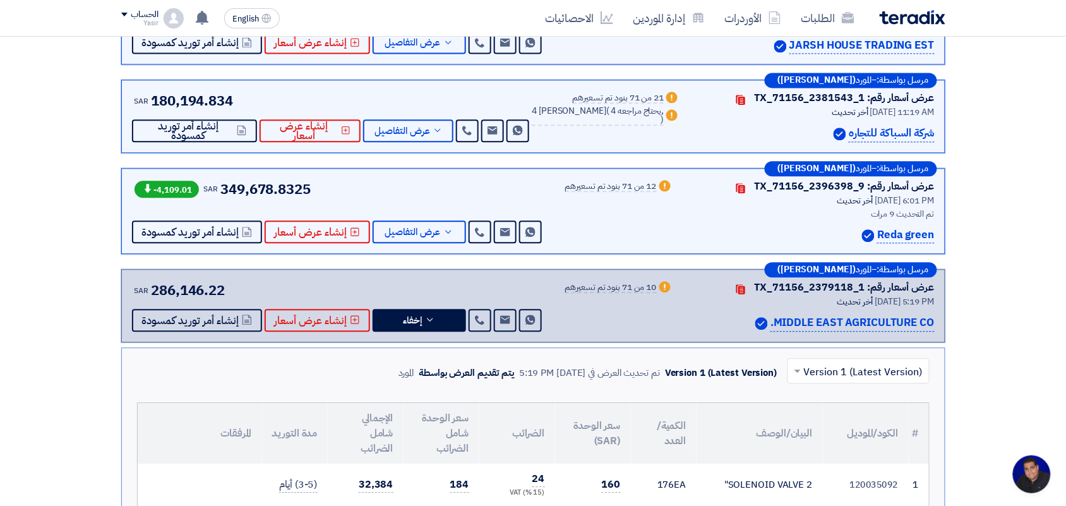
scroll to position [789, 0]
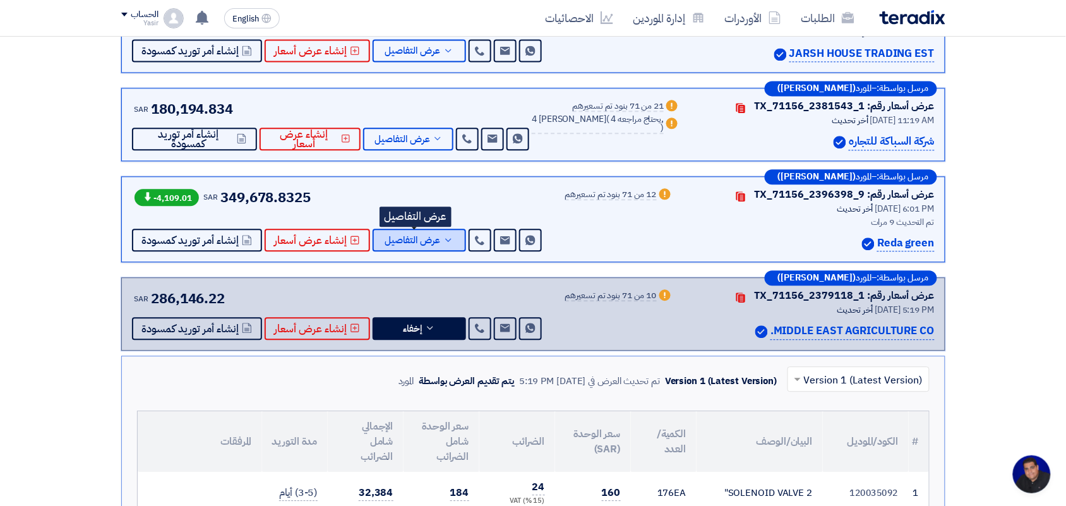
click at [414, 243] on span "عرض التفاصيل" at bounding box center [413, 240] width 56 height 9
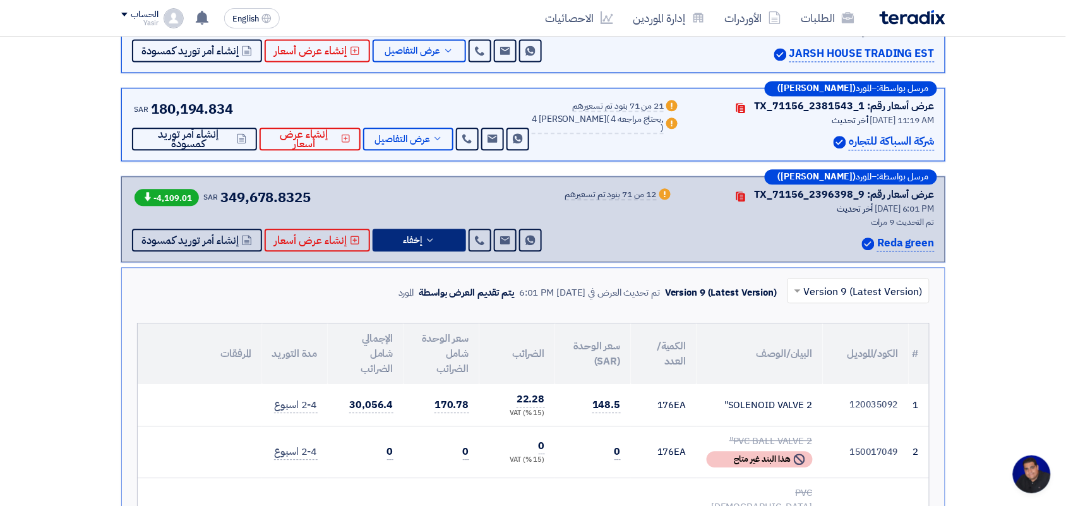
scroll to position [1026, 0]
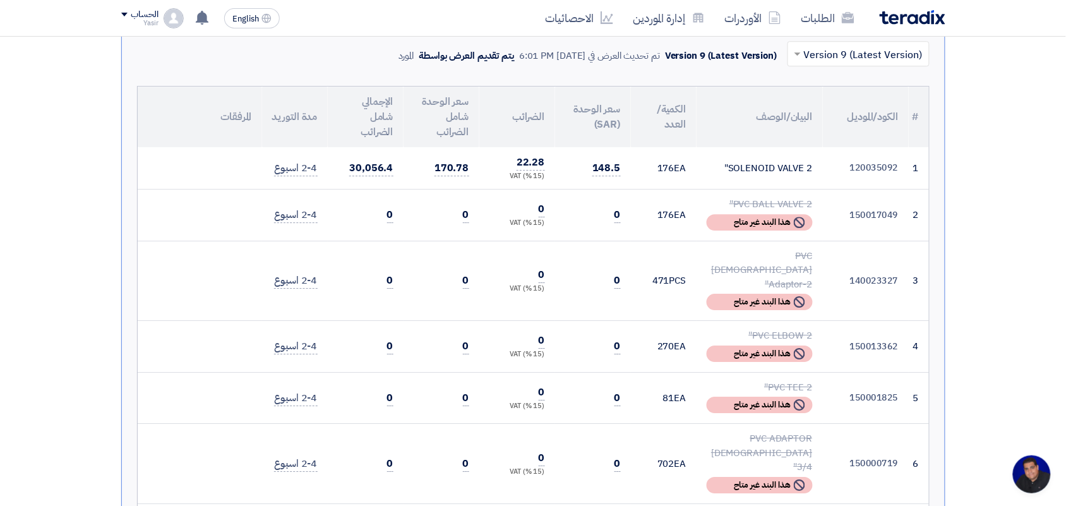
click at [611, 171] on span "148.5" at bounding box center [606, 168] width 28 height 16
click at [604, 175] on span "148.5" at bounding box center [606, 168] width 28 height 16
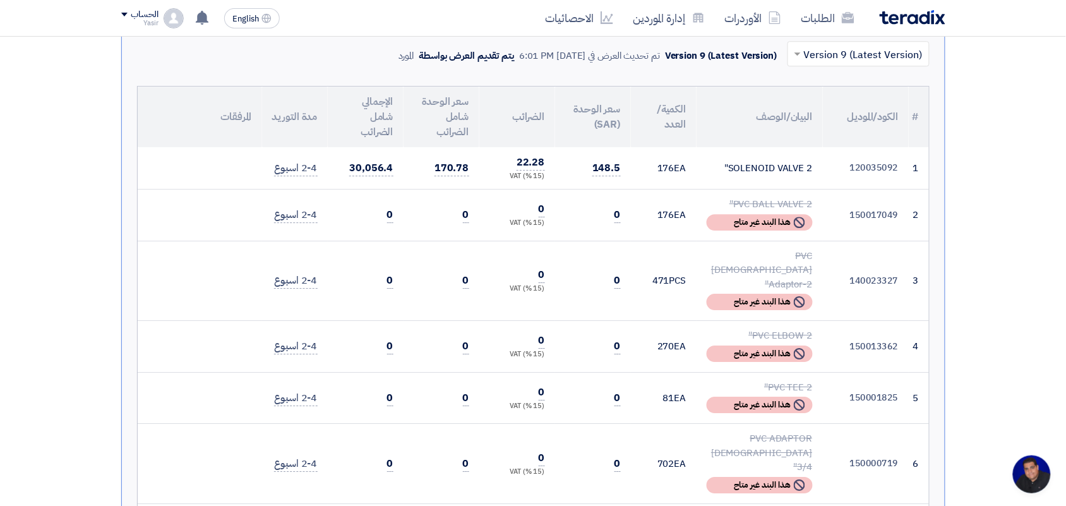
scroll to position [1105, 0]
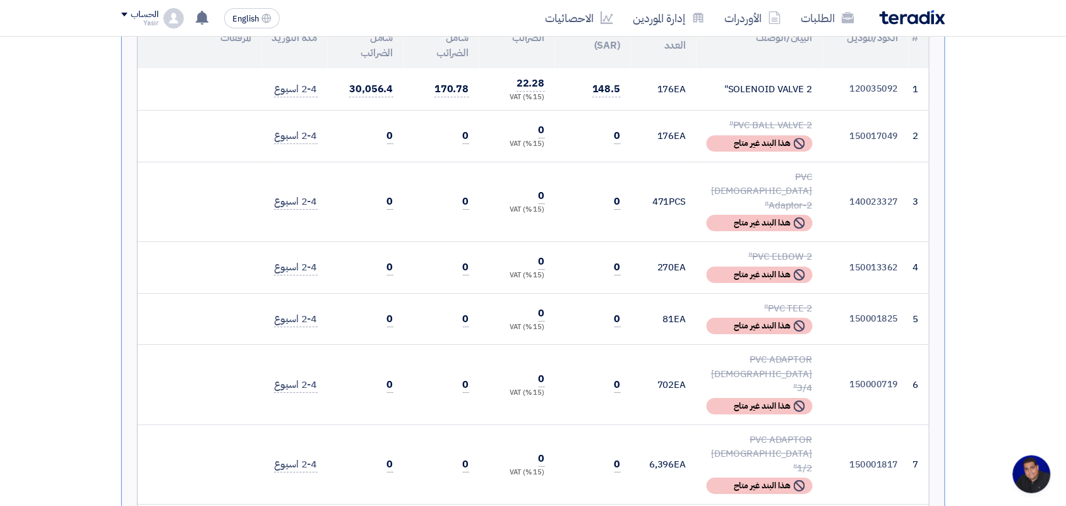
drag, startPoint x: 579, startPoint y: 174, endPoint x: 562, endPoint y: 165, distance: 18.7
click at [562, 166] on td "0" at bounding box center [593, 202] width 76 height 80
click at [765, 87] on div "SOLENOID VALVE 2"" at bounding box center [760, 89] width 106 height 15
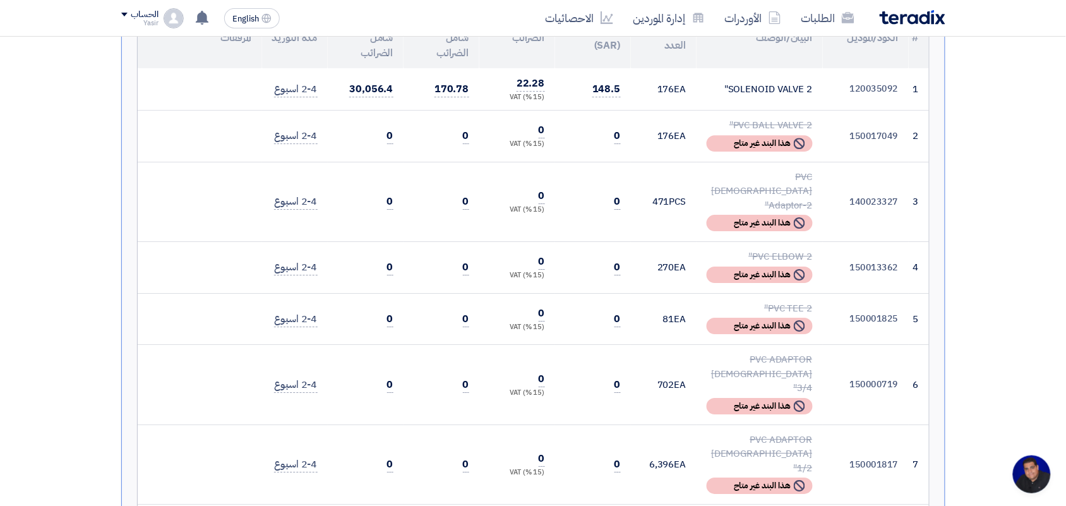
click at [765, 87] on div "SOLENOID VALVE 2"" at bounding box center [760, 89] width 106 height 15
click at [819, 99] on td "SOLENOID VALVE 2"" at bounding box center [760, 89] width 126 height 42
click at [796, 90] on div "SOLENOID VALVE 2"" at bounding box center [760, 89] width 106 height 15
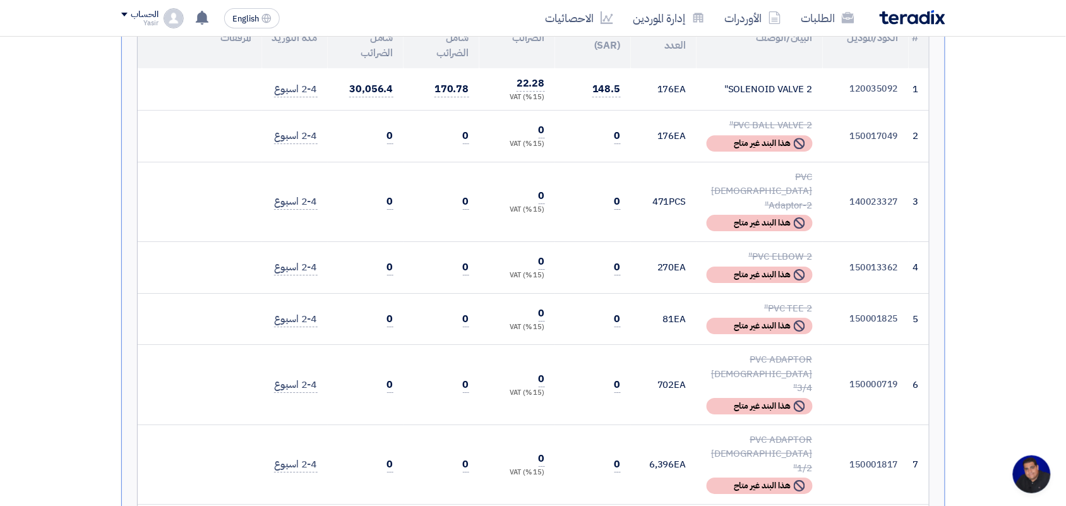
click at [793, 90] on div "SOLENOID VALVE 2"" at bounding box center [760, 89] width 106 height 15
click at [799, 103] on td "SOLENOID VALVE 2"" at bounding box center [760, 89] width 126 height 42
click at [799, 99] on td "SOLENOID VALVE 2"" at bounding box center [760, 89] width 126 height 42
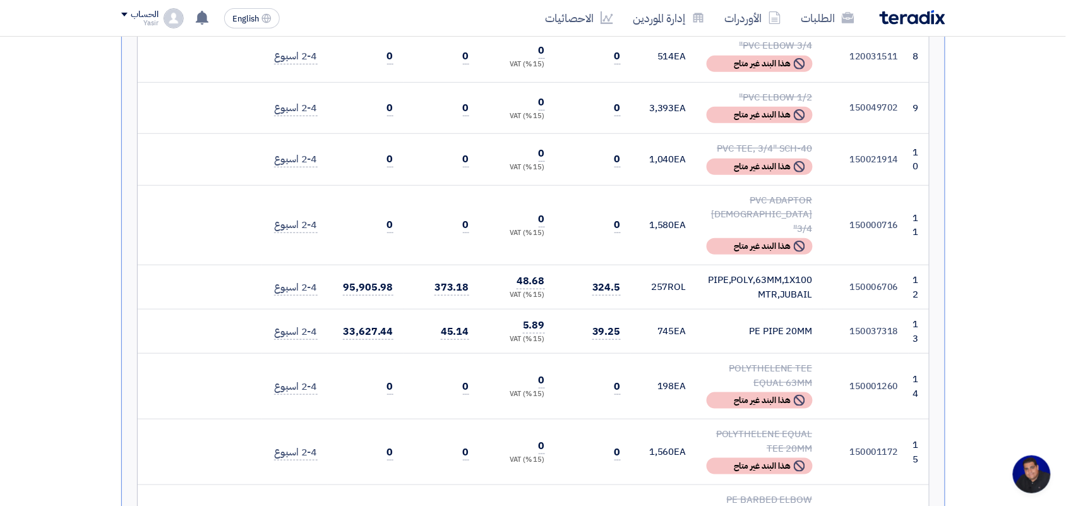
scroll to position [1816, 0]
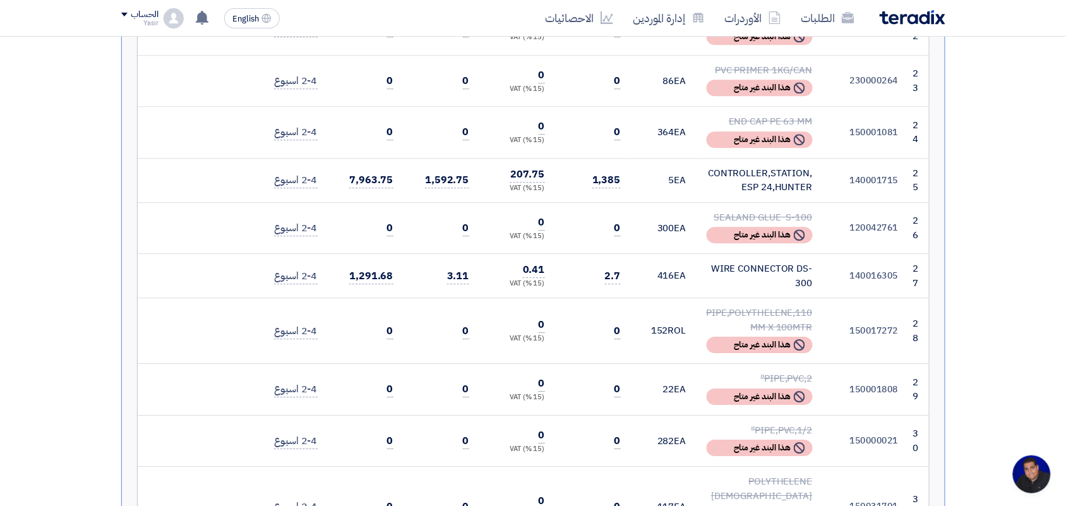
scroll to position [2290, 0]
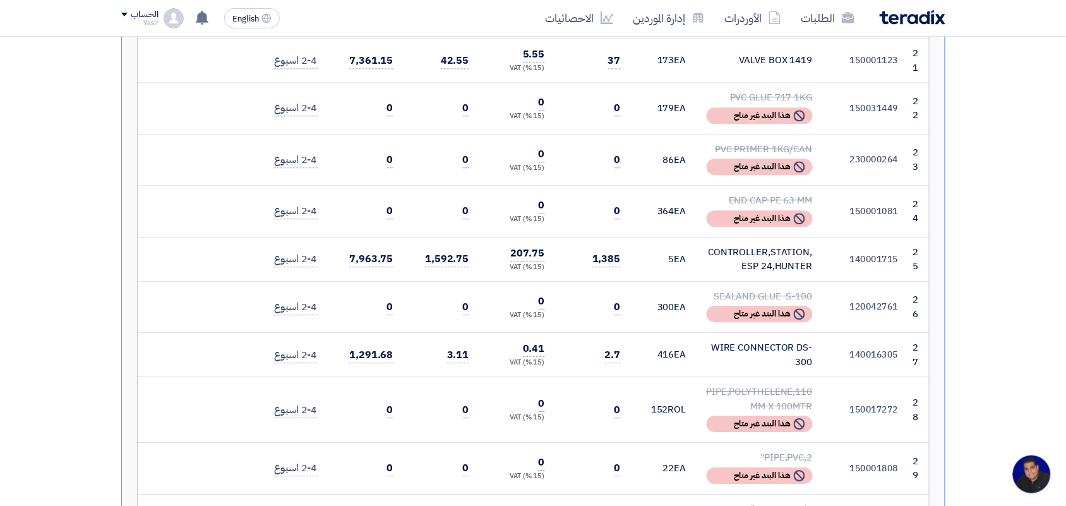
drag, startPoint x: 674, startPoint y: 210, endPoint x: 637, endPoint y: 209, distance: 37.3
click at [633, 281] on td "300 EA" at bounding box center [664, 307] width 66 height 52
drag, startPoint x: 622, startPoint y: 183, endPoint x: 604, endPoint y: 196, distance: 21.7
click at [605, 237] on td "1,385" at bounding box center [593, 259] width 76 height 44
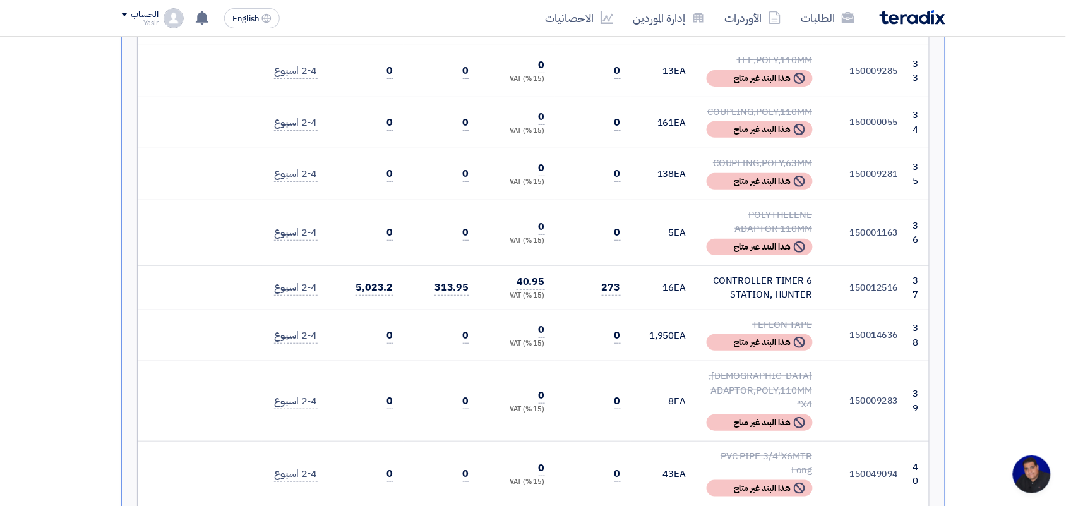
scroll to position [3158, 0]
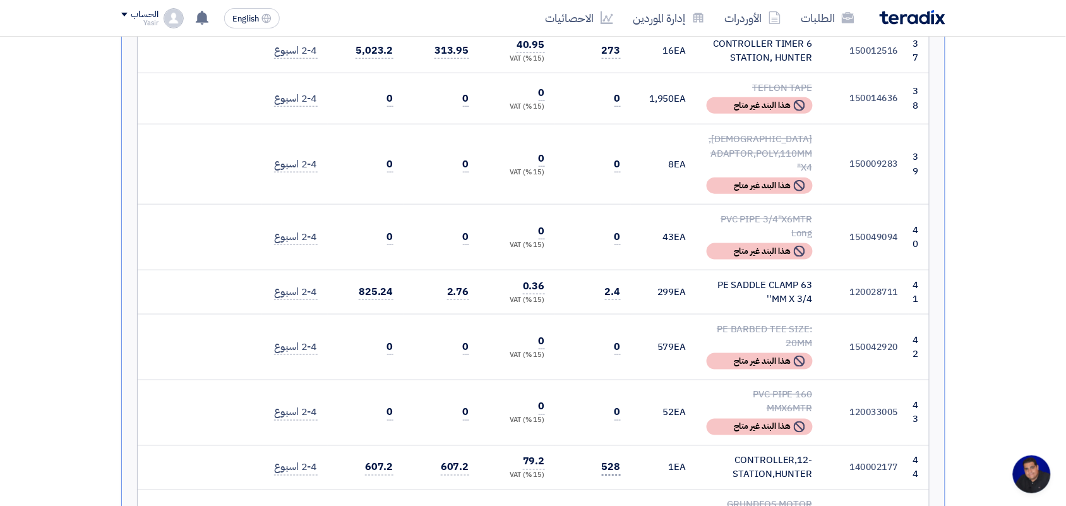
click at [611, 460] on span "528" at bounding box center [611, 468] width 19 height 16
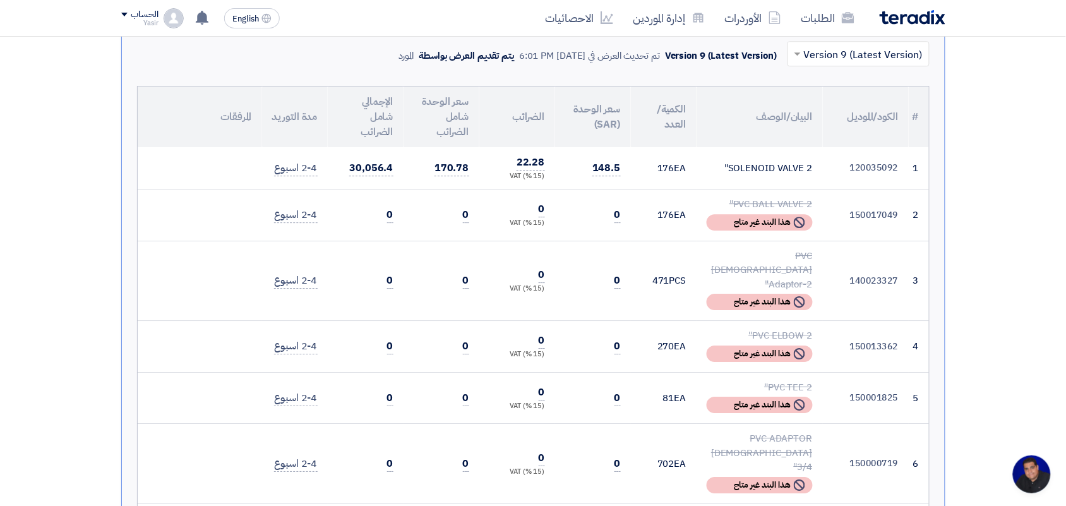
scroll to position [947, 0]
